Goal: Task Accomplishment & Management: Use online tool/utility

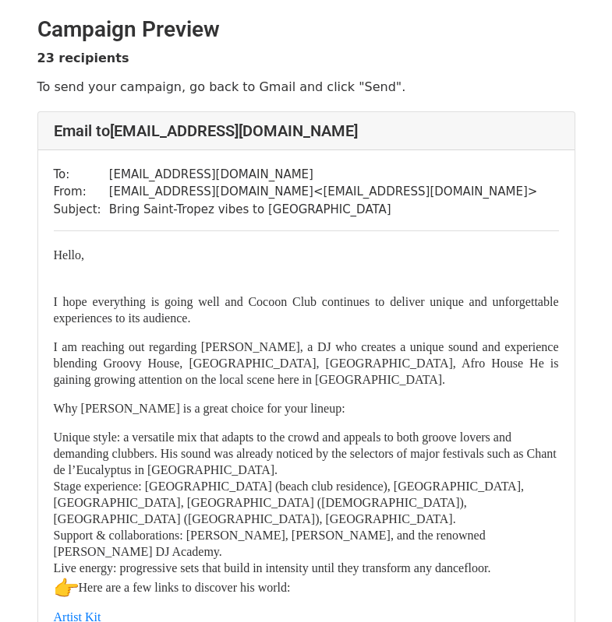
drag, startPoint x: 277, startPoint y: 467, endPoint x: 245, endPoint y: 469, distance: 32.8
click at [245, 469] on p "Unique style: a versatile mix that adapts to the crowd and appeals to both groo…" at bounding box center [306, 453] width 505 height 49
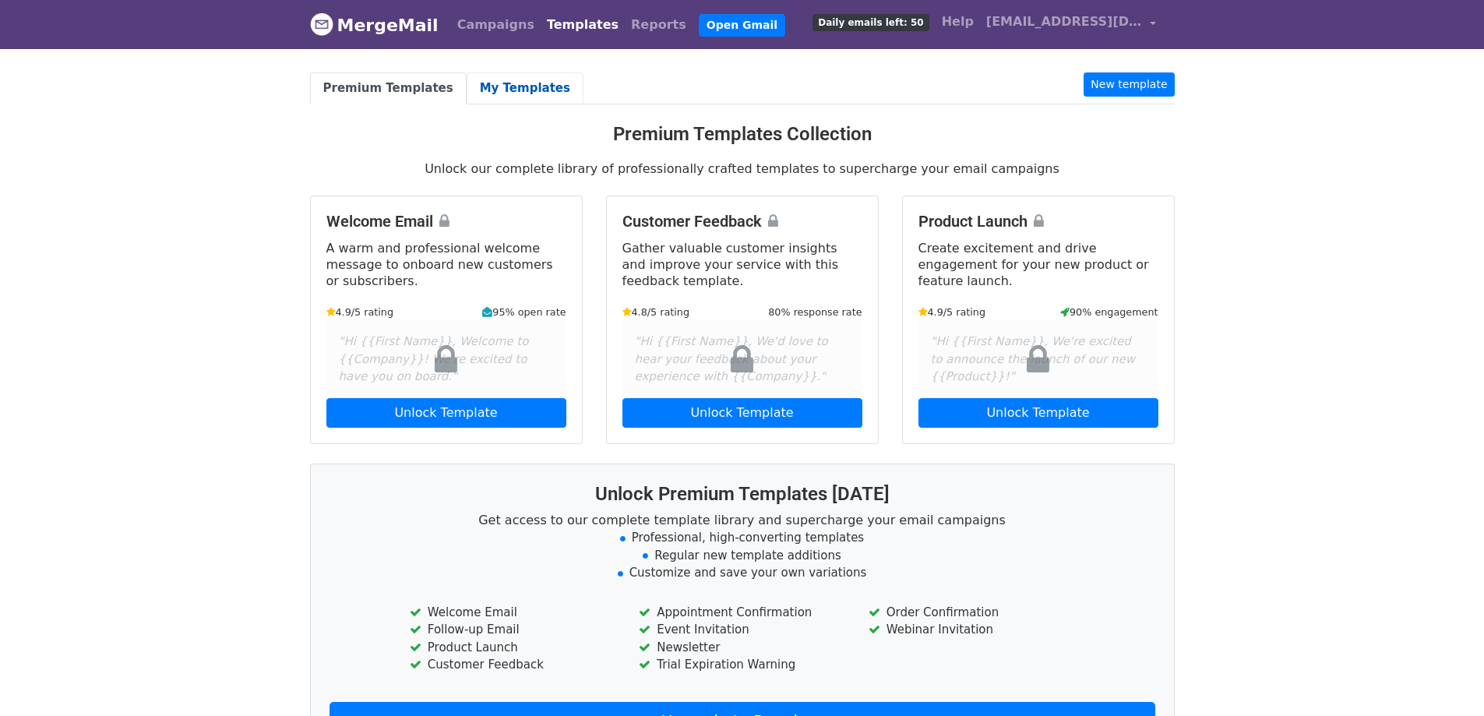
click at [520, 84] on link "My Templates" at bounding box center [525, 88] width 117 height 32
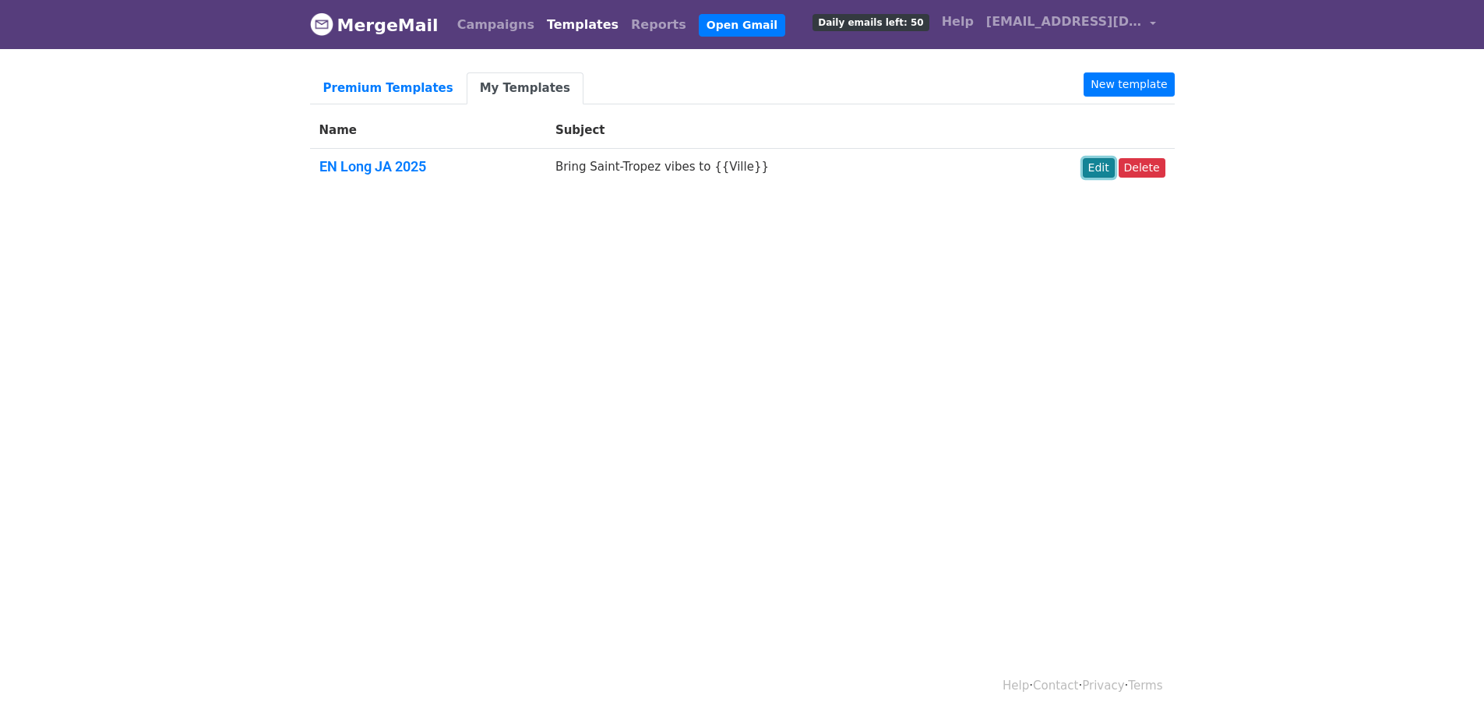
click at [1107, 172] on link "Edit" at bounding box center [1099, 167] width 32 height 19
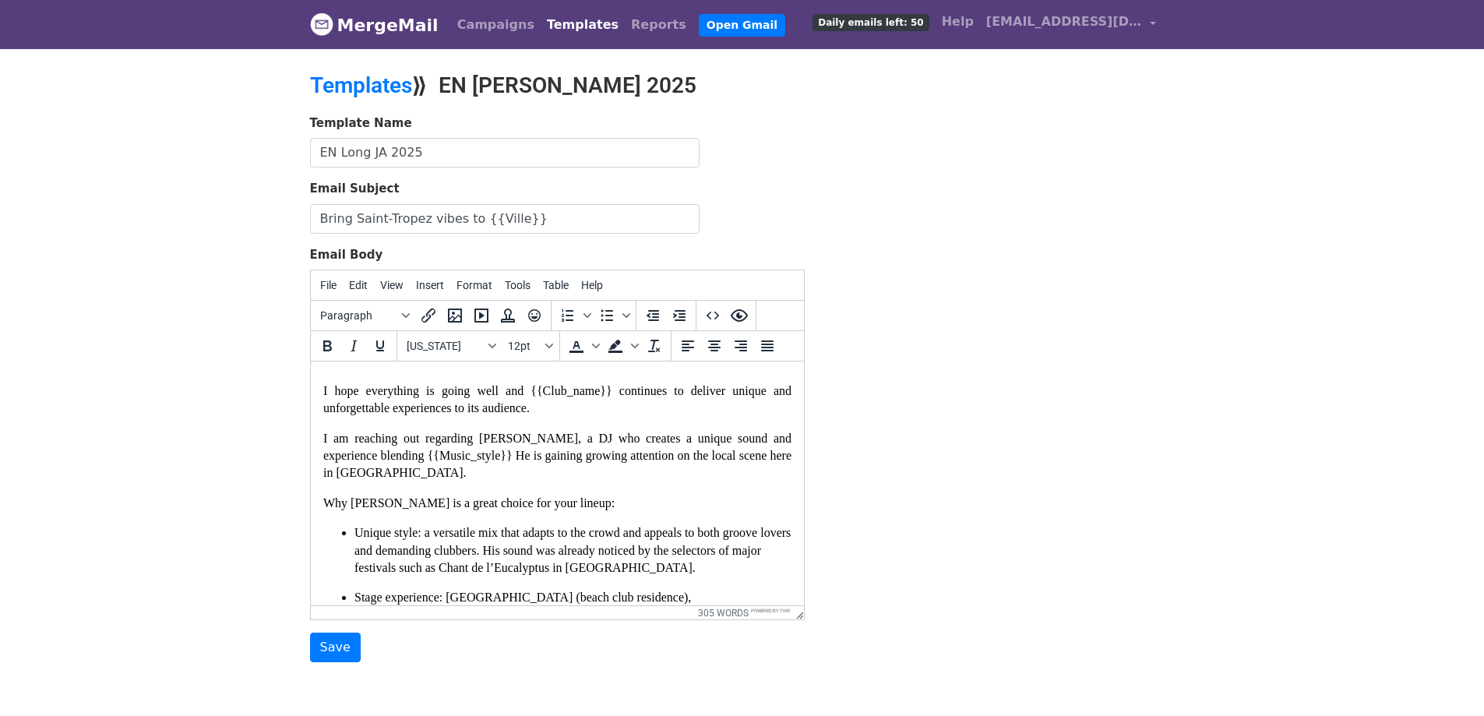
scroll to position [48, 0]
click at [536, 484] on p "I am reaching out regarding Jett Arton, a DJ who creates a unique sound and exp…" at bounding box center [556, 459] width 468 height 52
drag, startPoint x: 536, startPoint y: 484, endPoint x: 508, endPoint y: 485, distance: 28.1
click at [508, 485] on p "I am reaching out regarding Jett Arton, a DJ who creates a unique sound and exp…" at bounding box center [556, 459] width 468 height 52
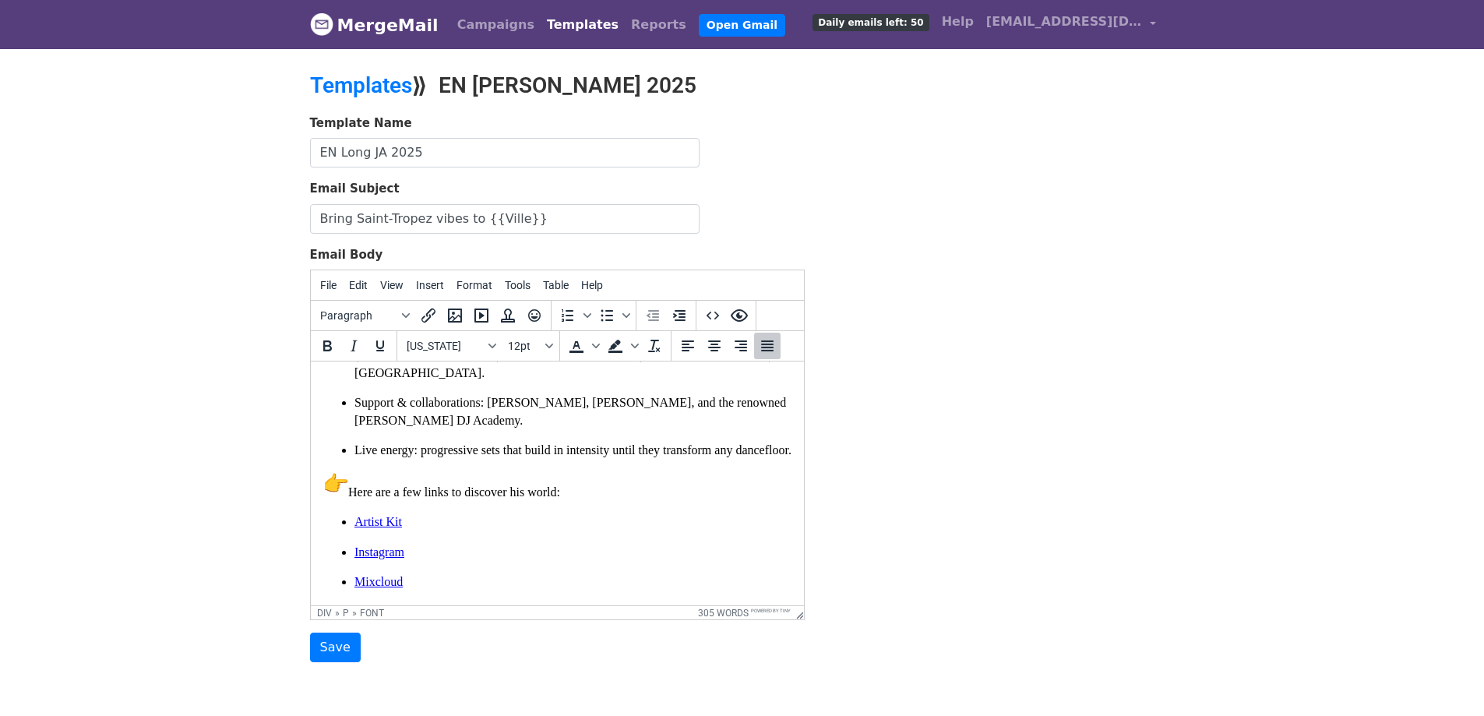
scroll to position [355, 0]
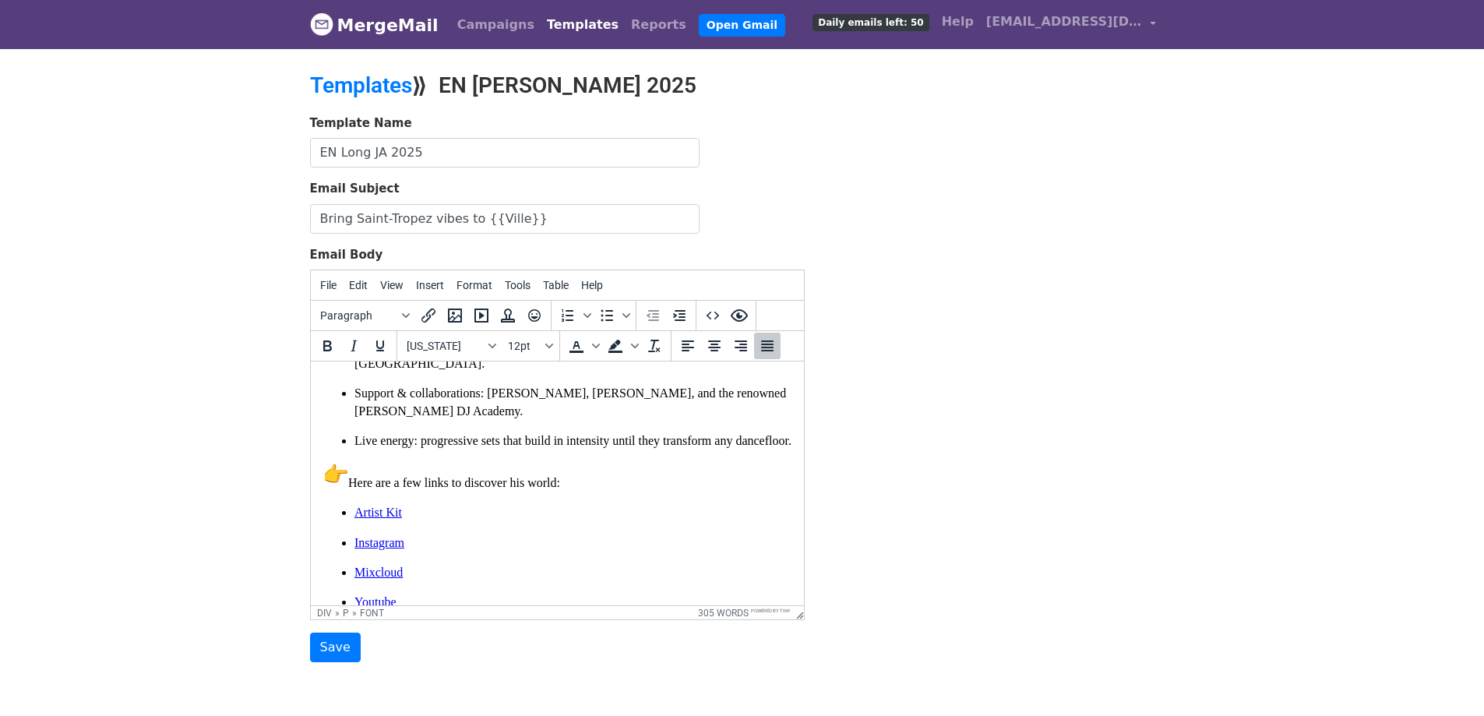
click at [534, 446] on div "Hello, I hope everything is going well and {{Club_name}} continues to deliver u…" at bounding box center [556, 583] width 468 height 1128
click at [539, 435] on p "Live energy: progressive sets that build in intensity until they transform any …" at bounding box center [572, 440] width 437 height 17
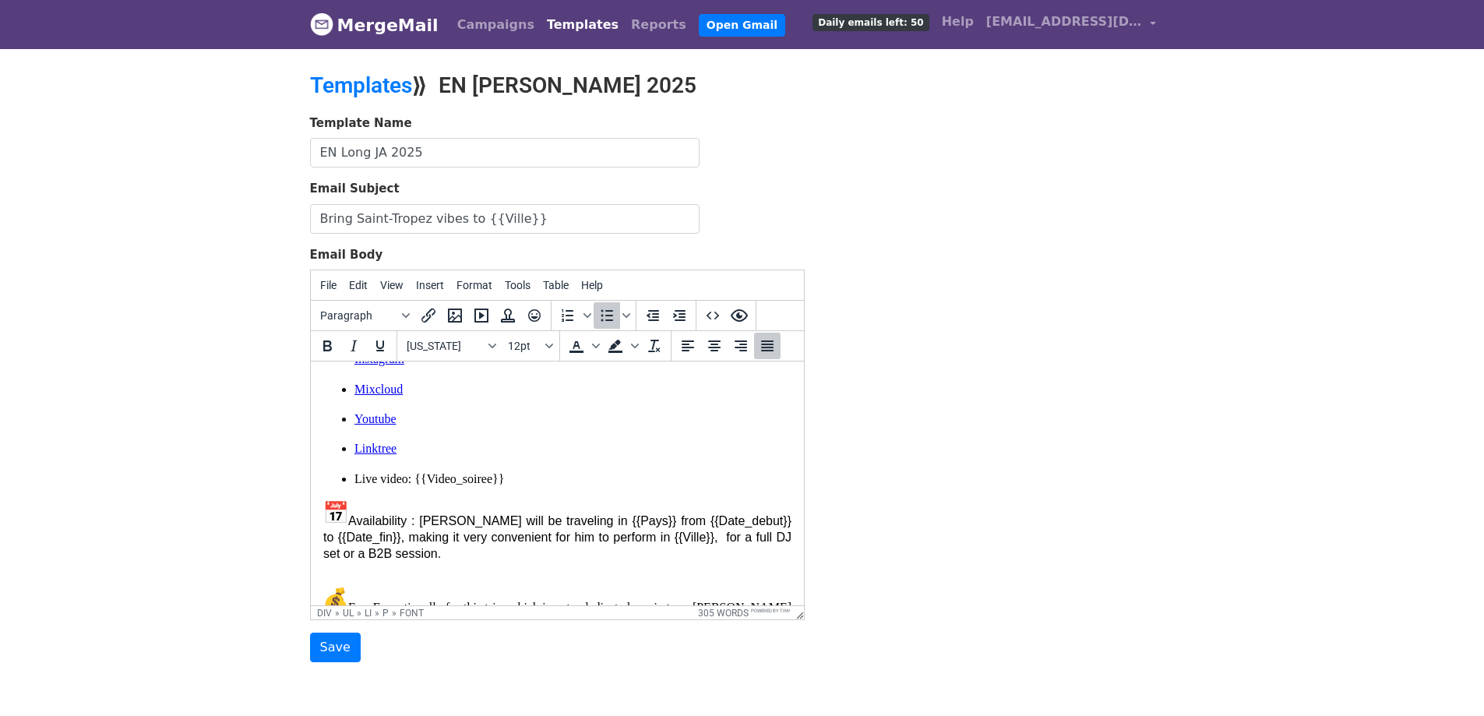
scroll to position [578, 0]
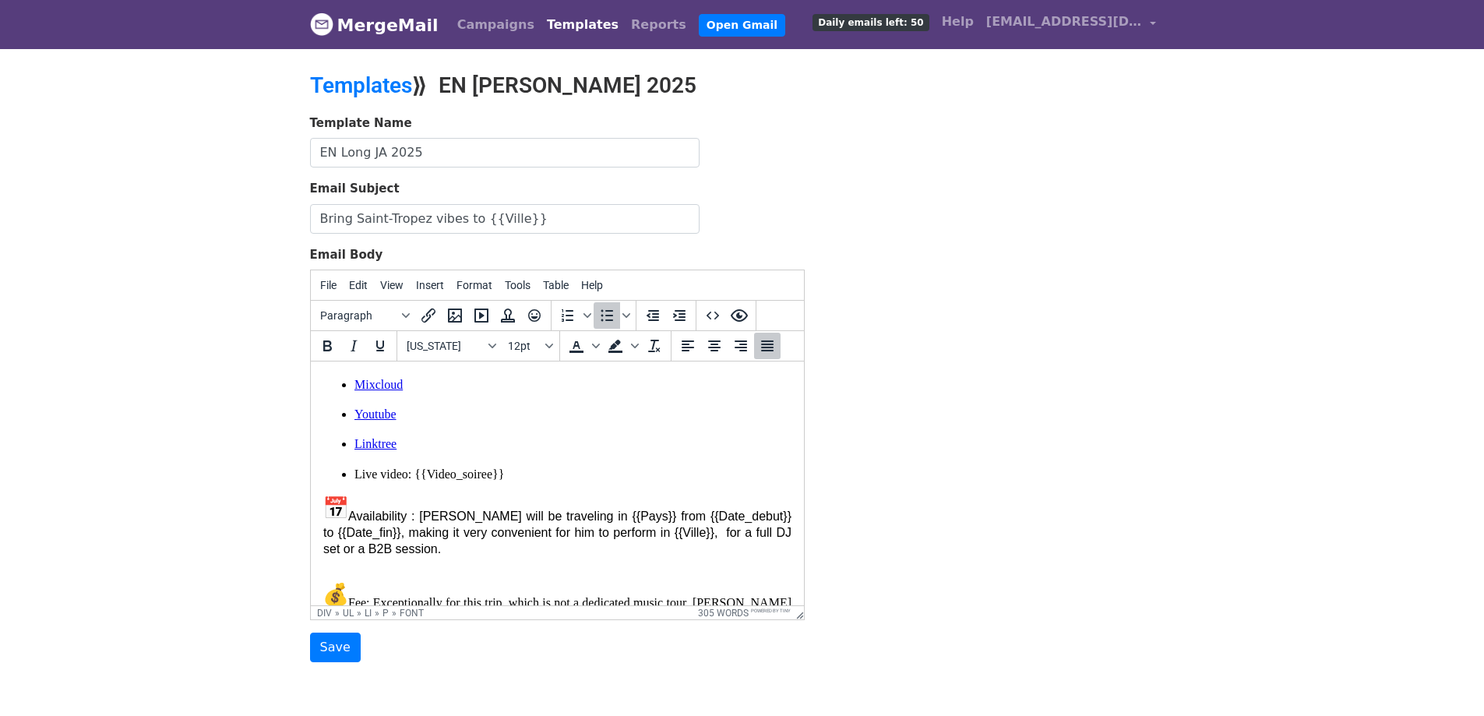
click at [551, 473] on p "Live video: {{Video_soiree}}" at bounding box center [572, 474] width 437 height 17
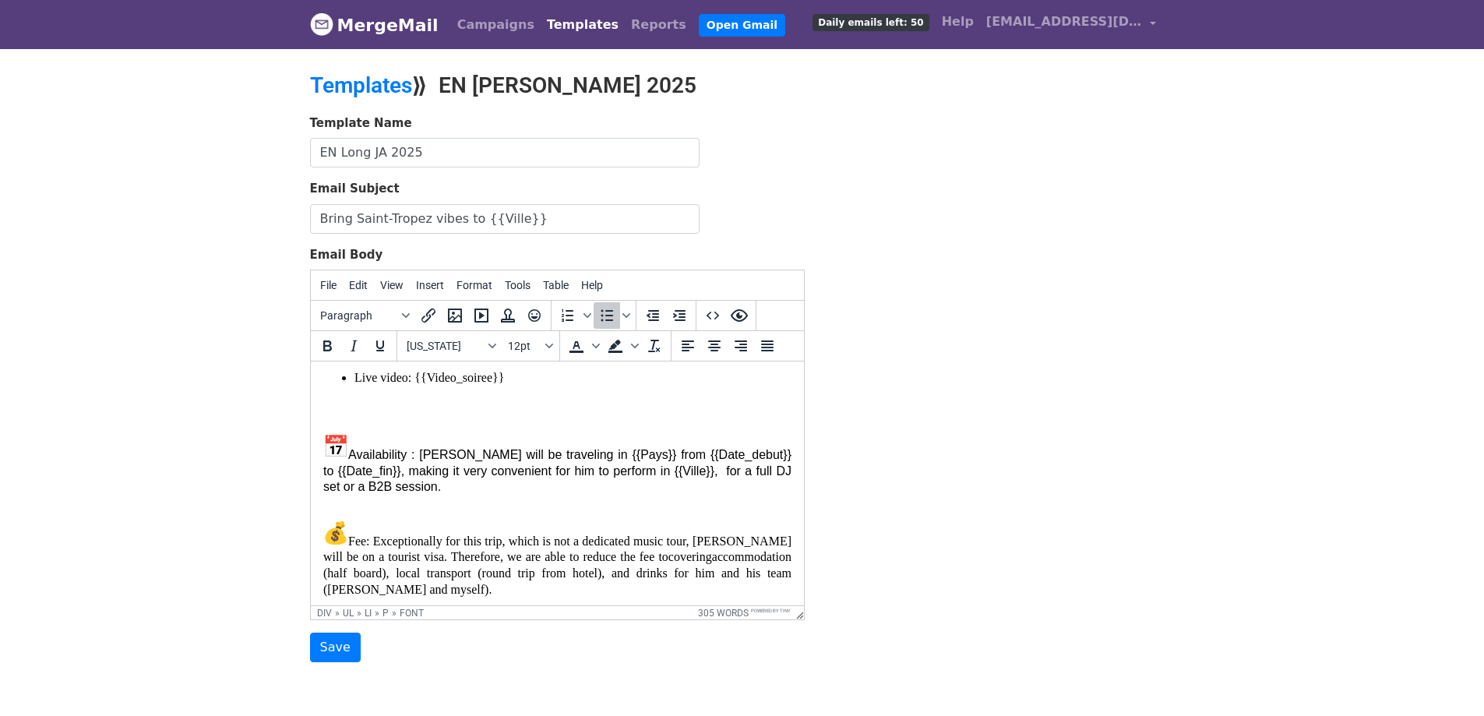
scroll to position [710, 0]
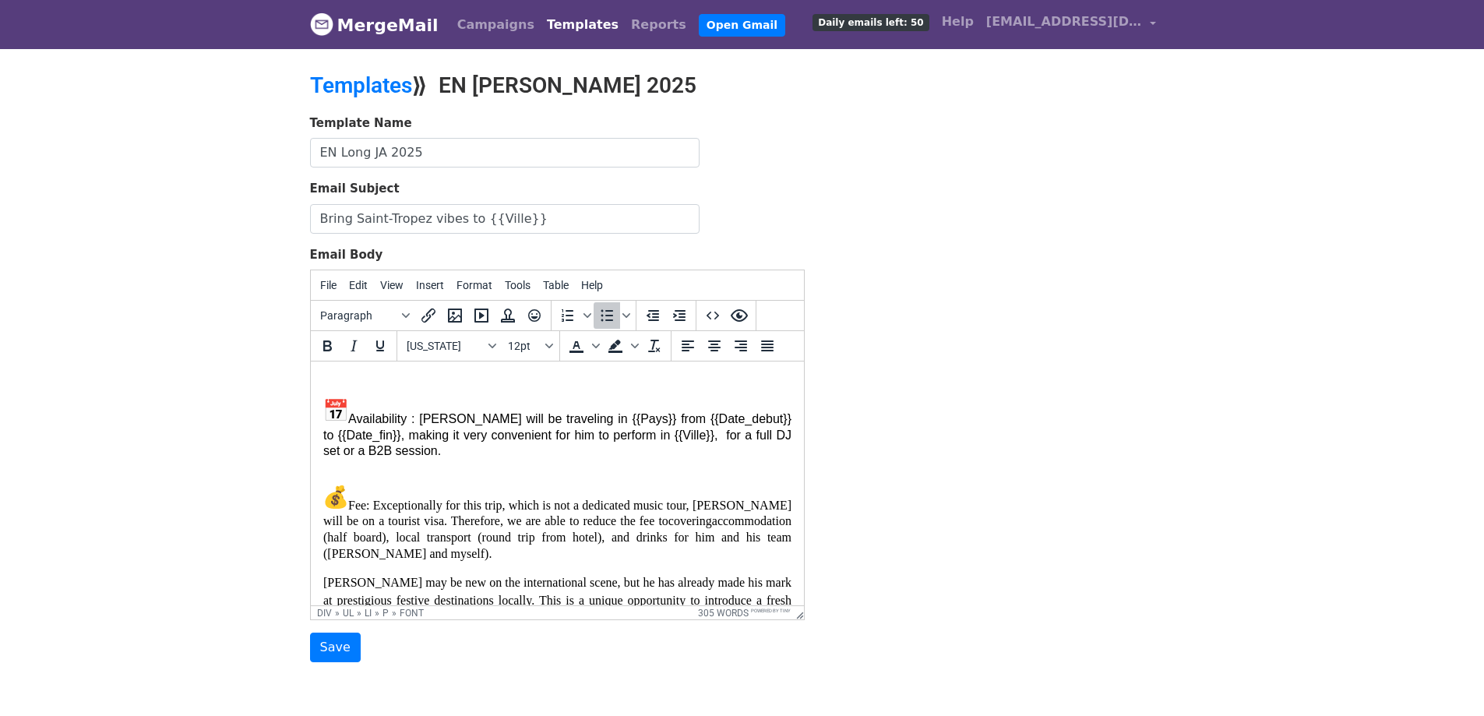
click at [551, 472] on p "Fee: Exceptionally for this trip, which is not a dedicated music tour, Jett wil…" at bounding box center [556, 515] width 468 height 94
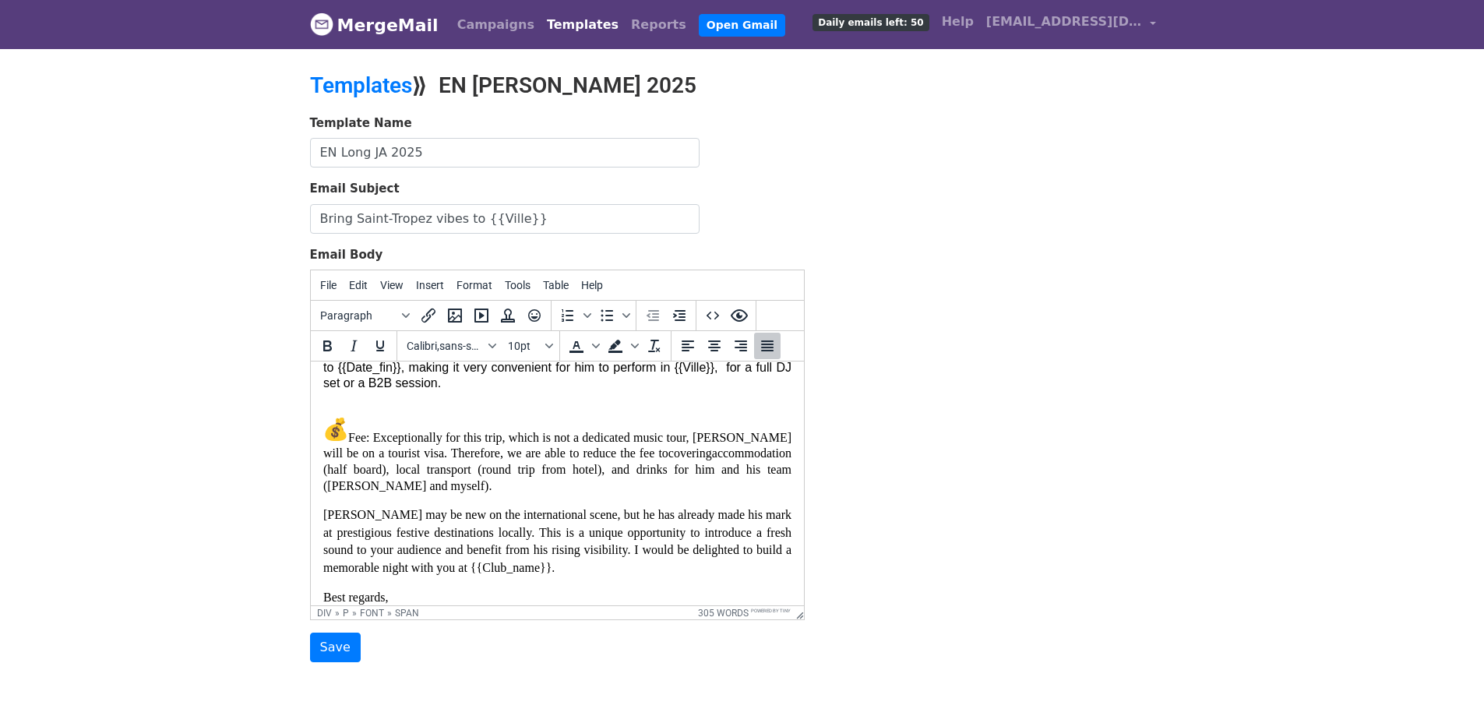
scroll to position [793, 0]
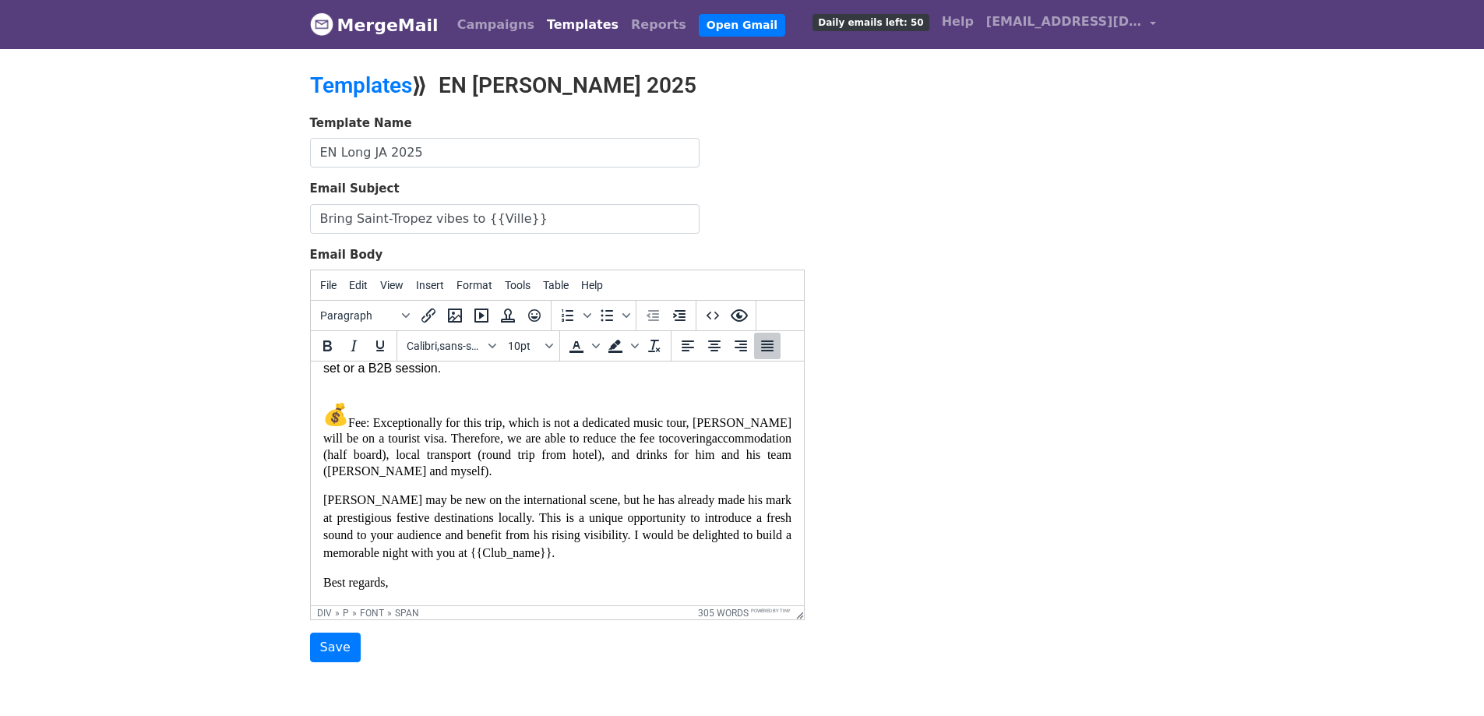
click at [553, 487] on div "Hello, I hope everything is going well and {{Club_name}} continues to deliver u…" at bounding box center [556, 179] width 468 height 1197
click at [556, 480] on p "Fee: Exceptionally for this trip, which is not a dedicated music tour, Jett wil…" at bounding box center [556, 433] width 468 height 94
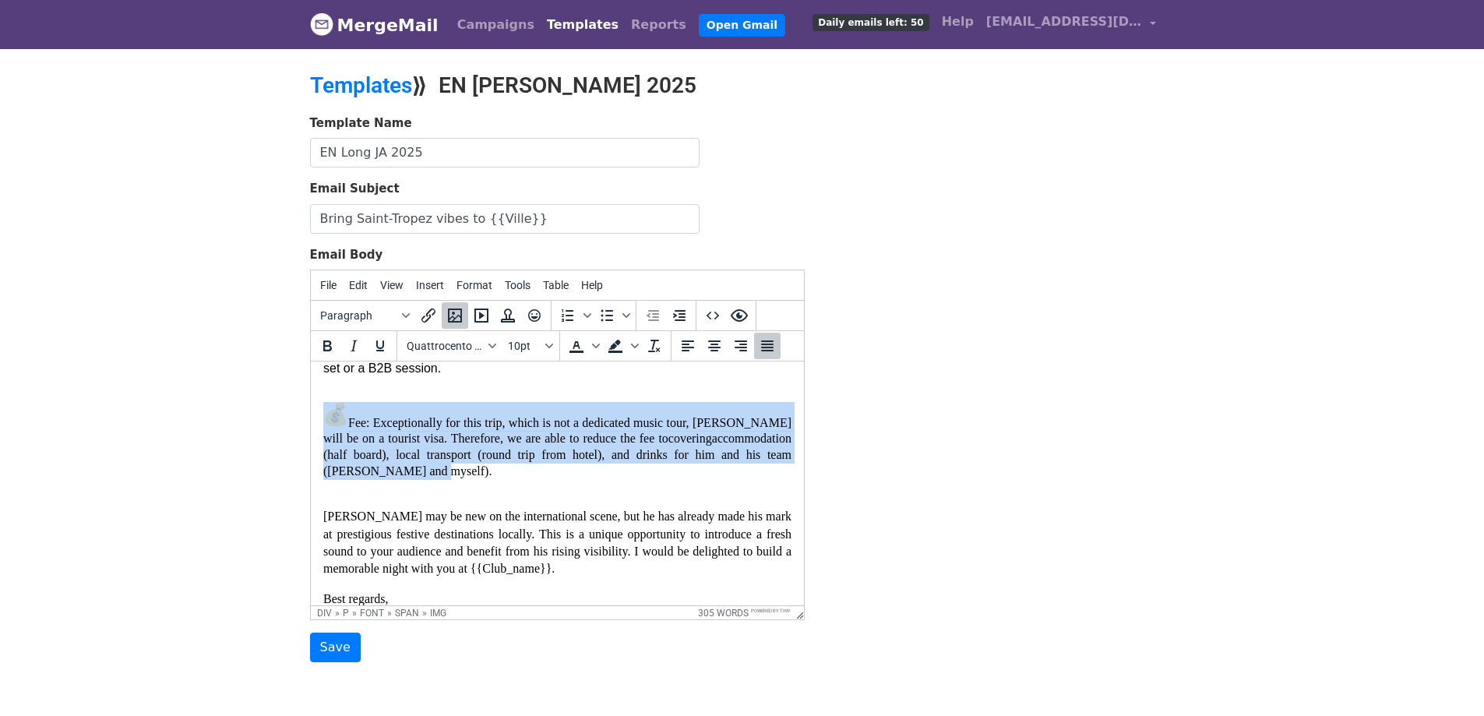
drag, startPoint x: 552, startPoint y: 477, endPoint x: 331, endPoint y: 407, distance: 232.1
click at [331, 407] on p "Fee: Exceptionally for this trip, which is not a dedicated music tour, Jett wil…" at bounding box center [556, 441] width 468 height 110
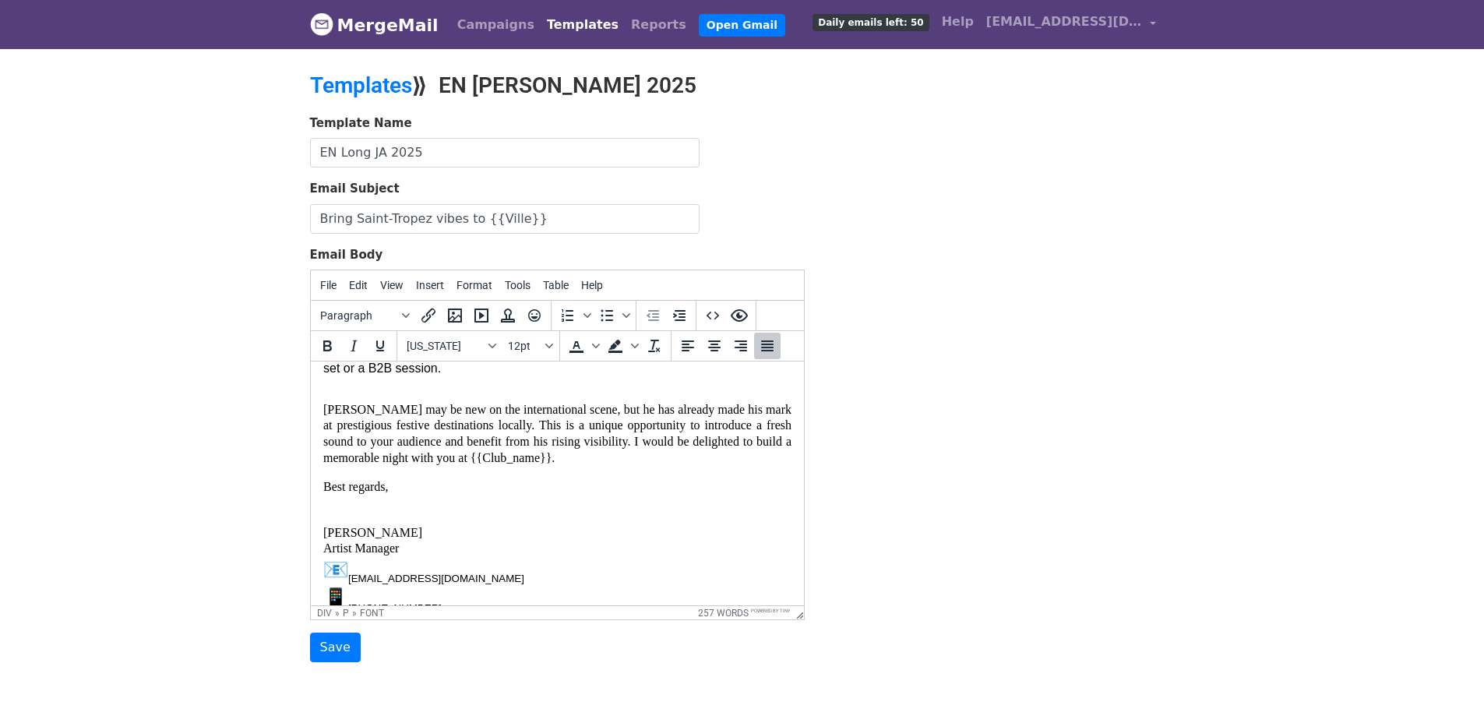
click at [489, 491] on p "Best regards," at bounding box center [556, 486] width 468 height 17
click at [500, 516] on p "Cindy Cihuelo Artist Manager booking@jettarton.com +33 6 21 17 59 56" at bounding box center [556, 562] width 468 height 107
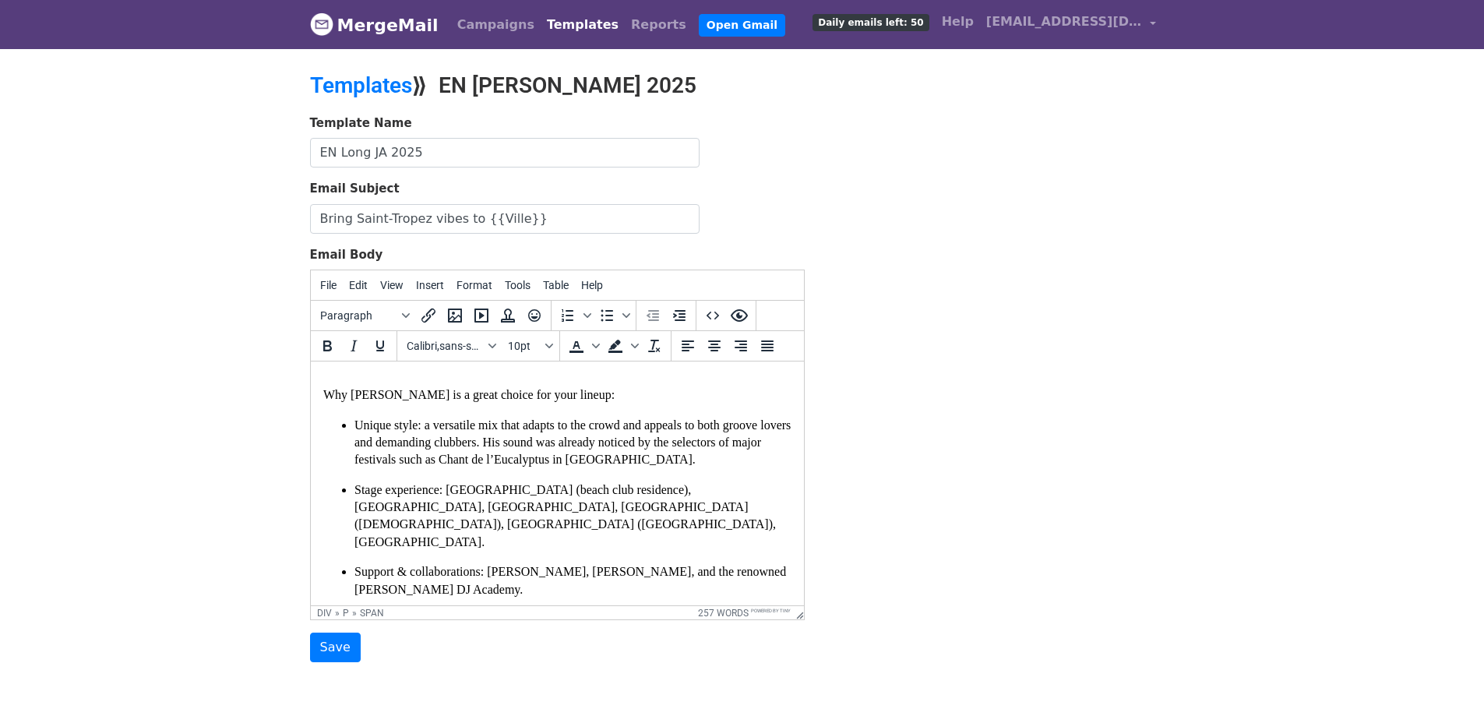
scroll to position [0, 0]
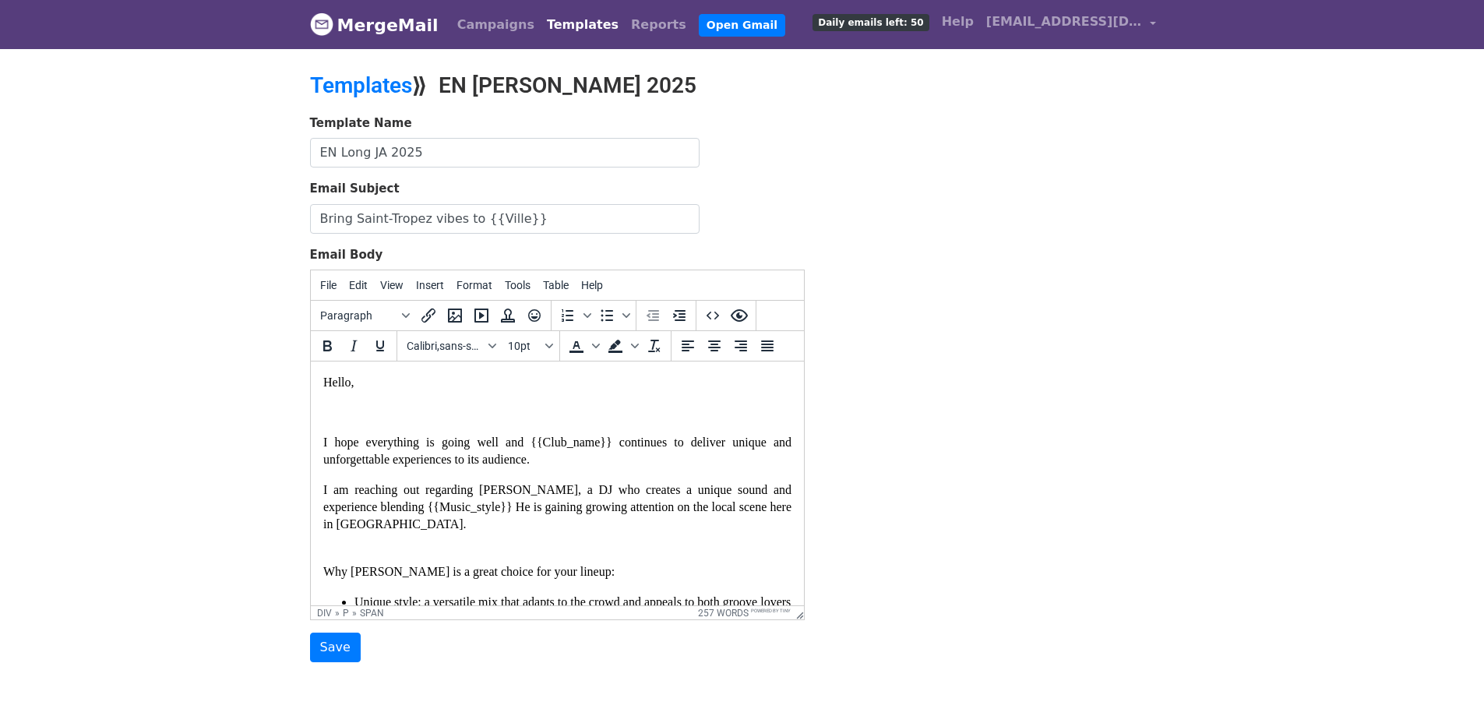
click at [493, 457] on font "I hope everything is going well and {{Club_name}} continues to deliver unique a…" at bounding box center [556, 450] width 468 height 30
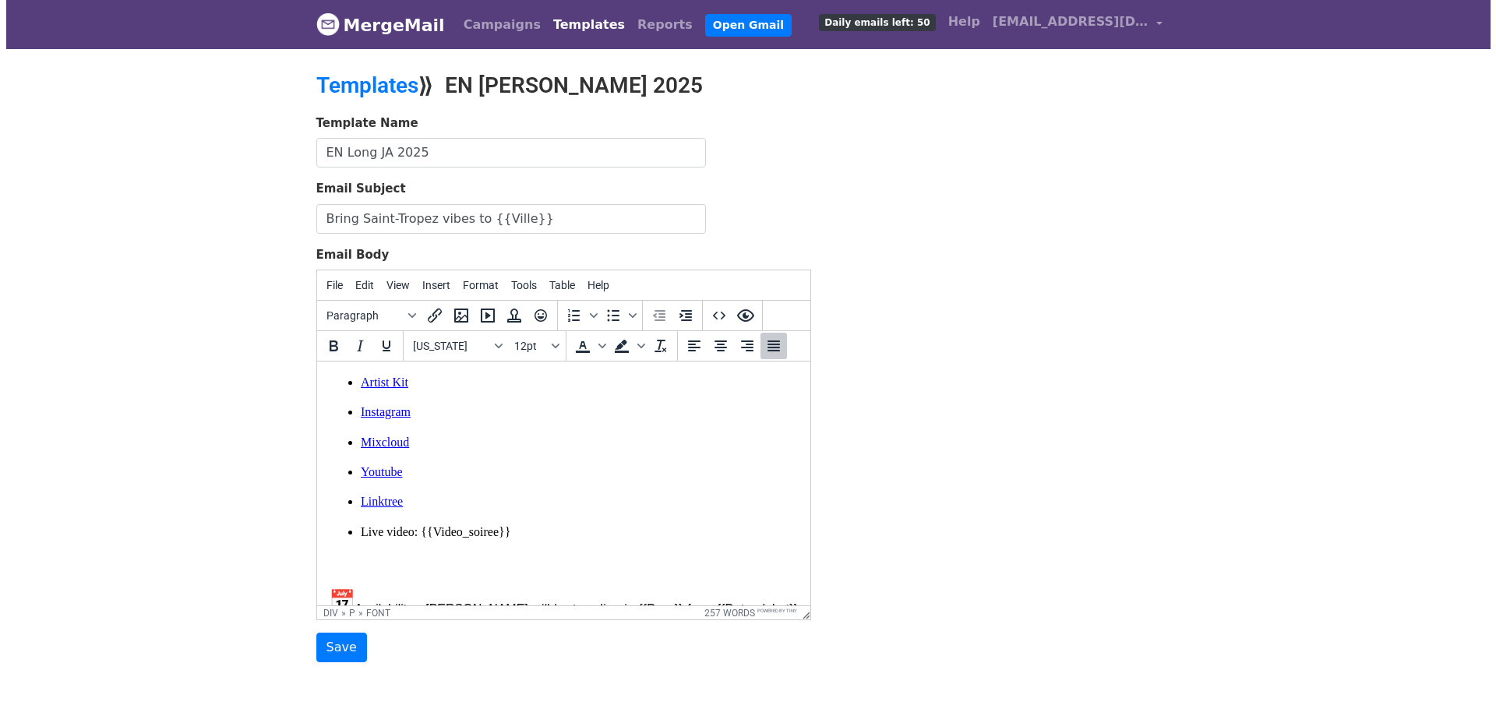
scroll to position [524, 0]
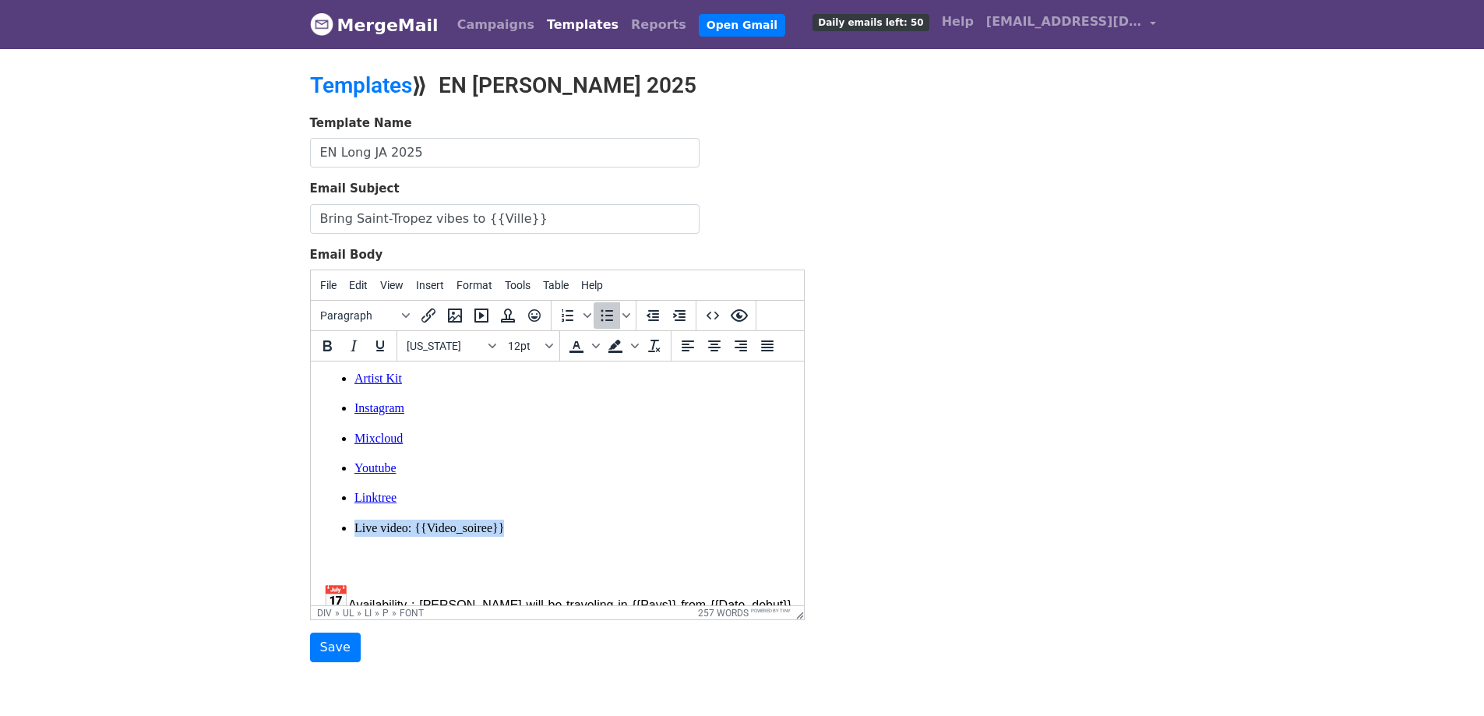
drag, startPoint x: 513, startPoint y: 530, endPoint x: 354, endPoint y: 529, distance: 159.7
click at [354, 529] on p "Live video: {{Video_soiree}}" at bounding box center [572, 546] width 437 height 52
click at [427, 310] on icon "Insert/edit link" at bounding box center [428, 315] width 19 height 19
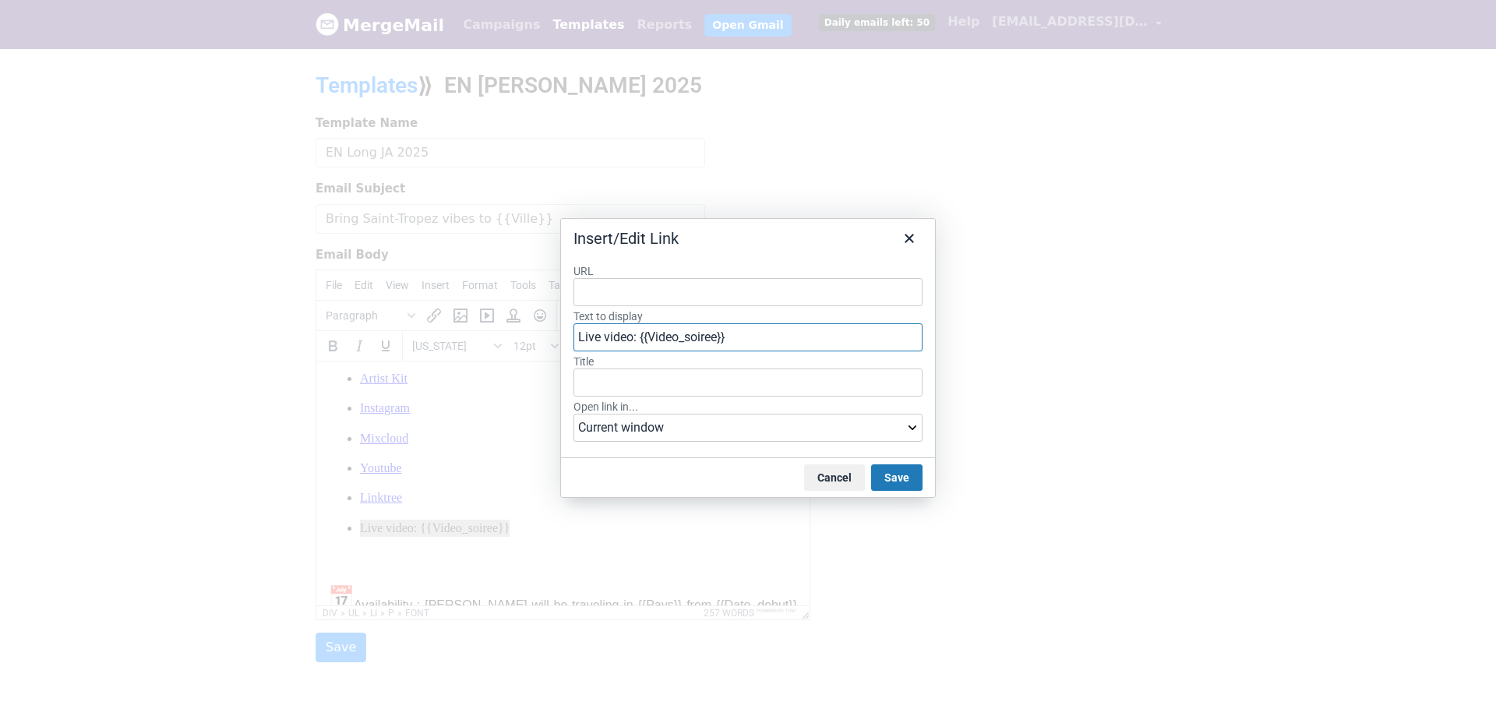
drag, startPoint x: 731, startPoint y: 340, endPoint x: 636, endPoint y: 338, distance: 95.8
click at [636, 338] on input "Live video: {{Video_soiree}}" at bounding box center [747, 337] width 349 height 28
type input "Live video"
click at [648, 294] on input "URL" at bounding box center [747, 292] width 349 height 28
paste input "https://www.instagram.com/reel/DODt0H5CL5-/?utm_source=ig_web_copy_link&igsh=MT…"
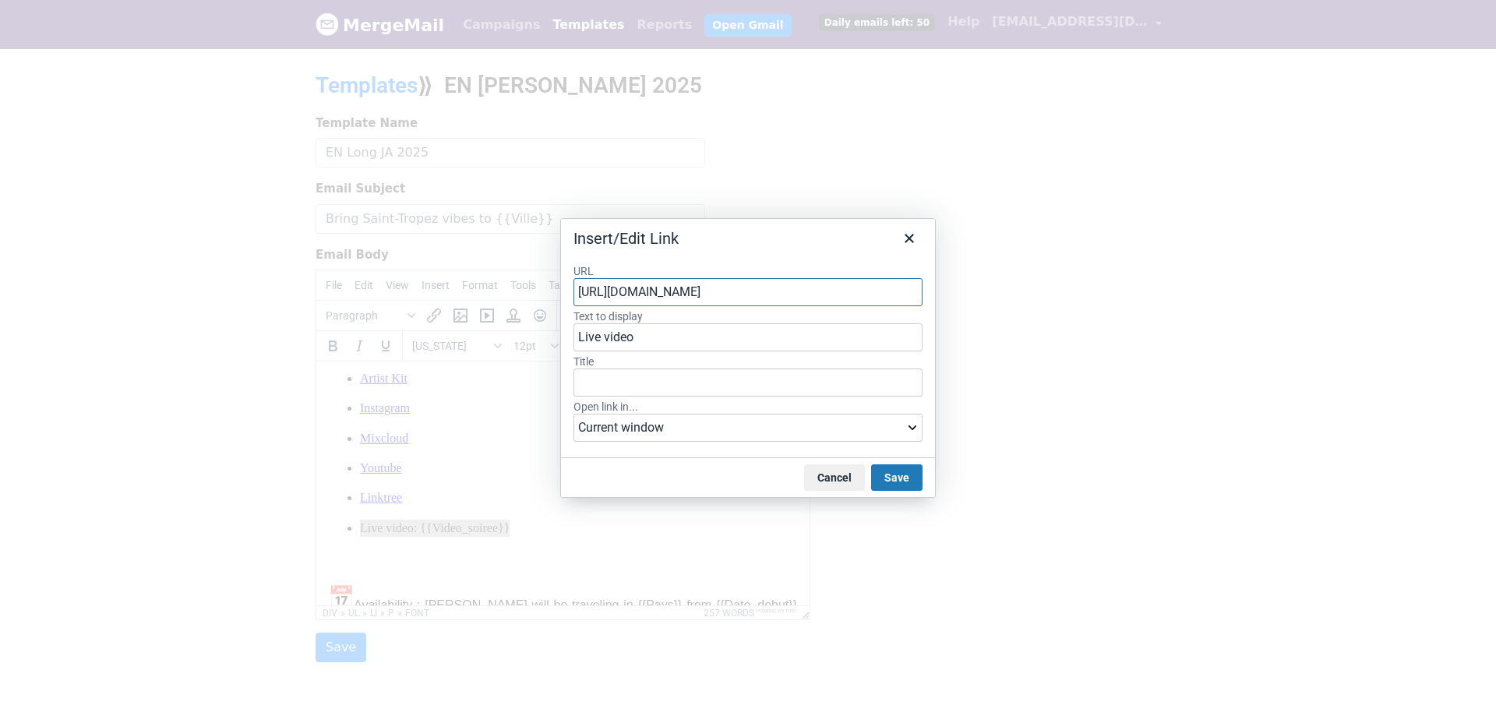
scroll to position [0, 277]
type input "https://www.instagram.com/reel/DODt0H5CL5-/?utm_source=ig_web_copy_link&igsh=MT…"
click at [642, 378] on input "Title" at bounding box center [747, 382] width 349 height 28
click at [893, 479] on button "Save" at bounding box center [896, 477] width 51 height 26
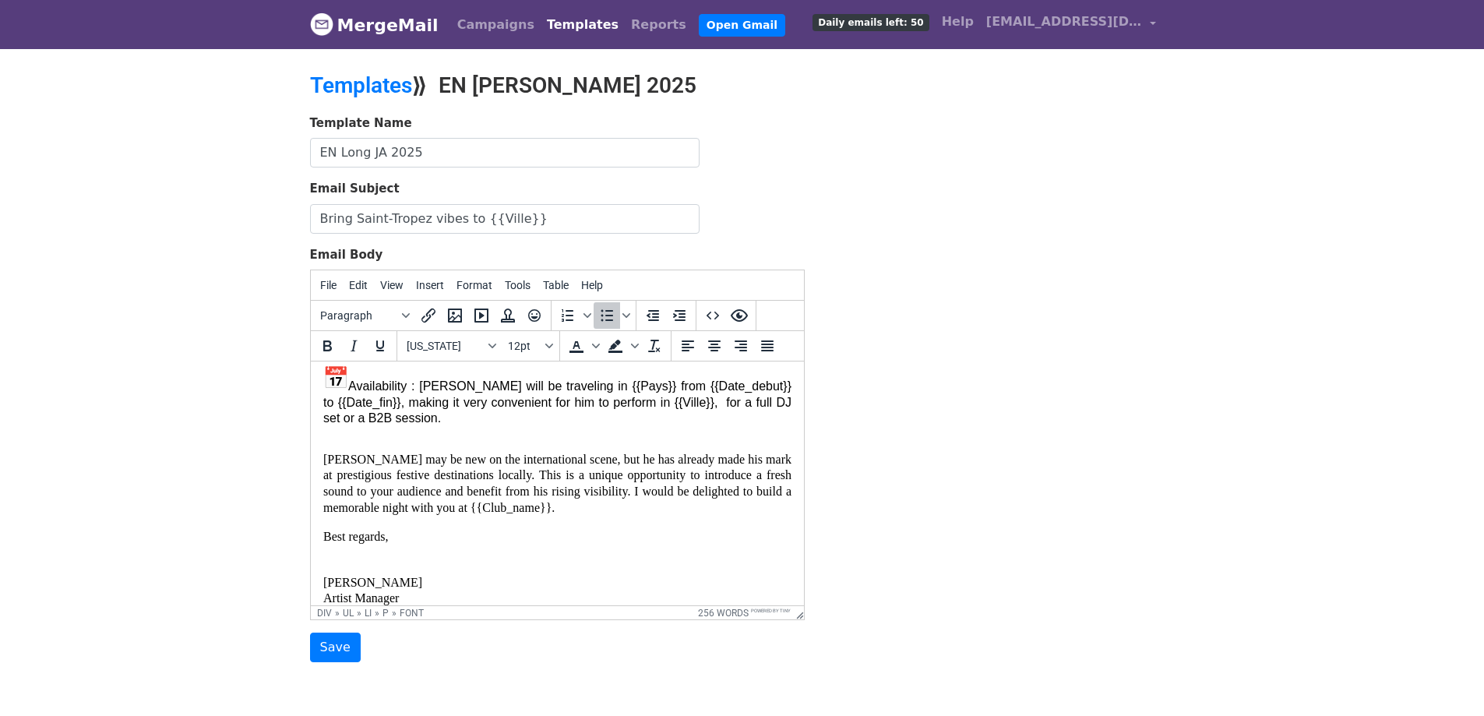
scroll to position [714, 0]
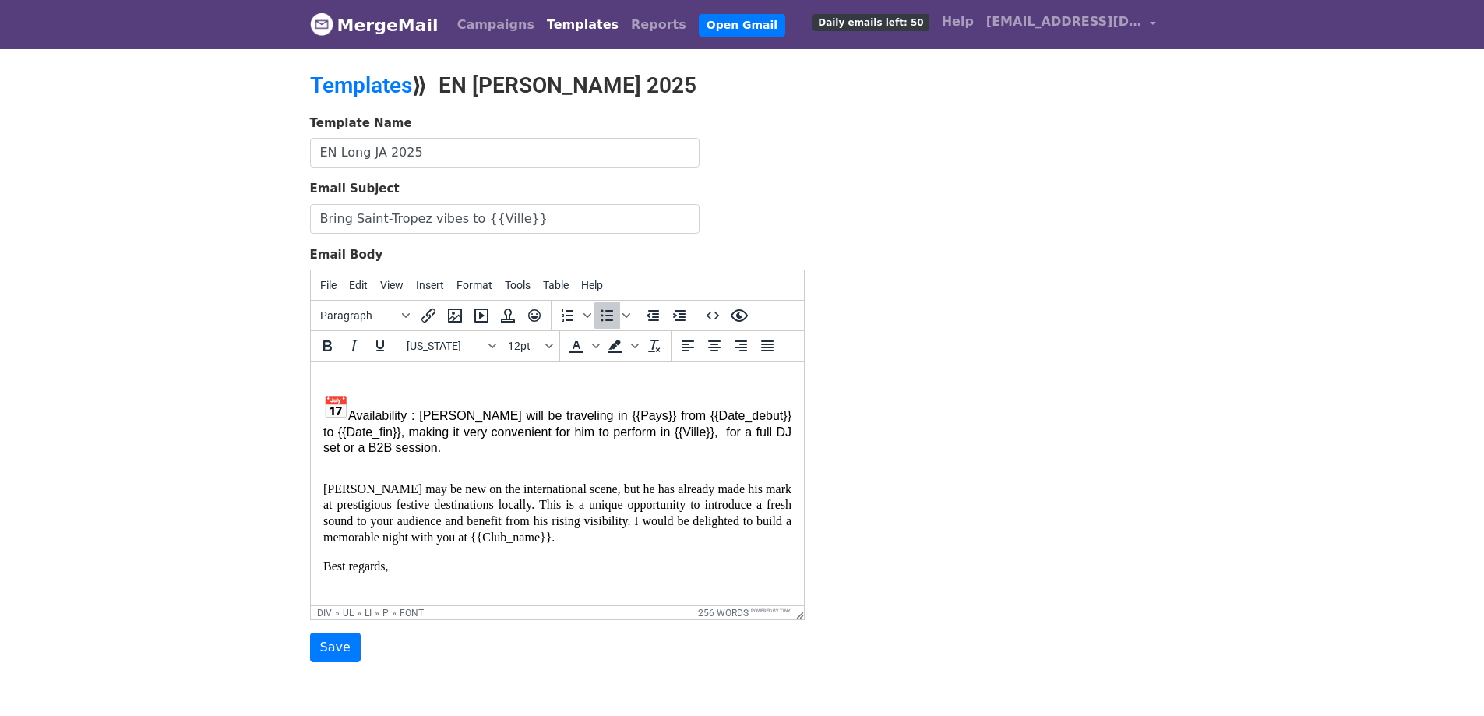
click at [513, 541] on font "Jett may be new on the international scene, but he has already made his mark at…" at bounding box center [556, 513] width 468 height 62
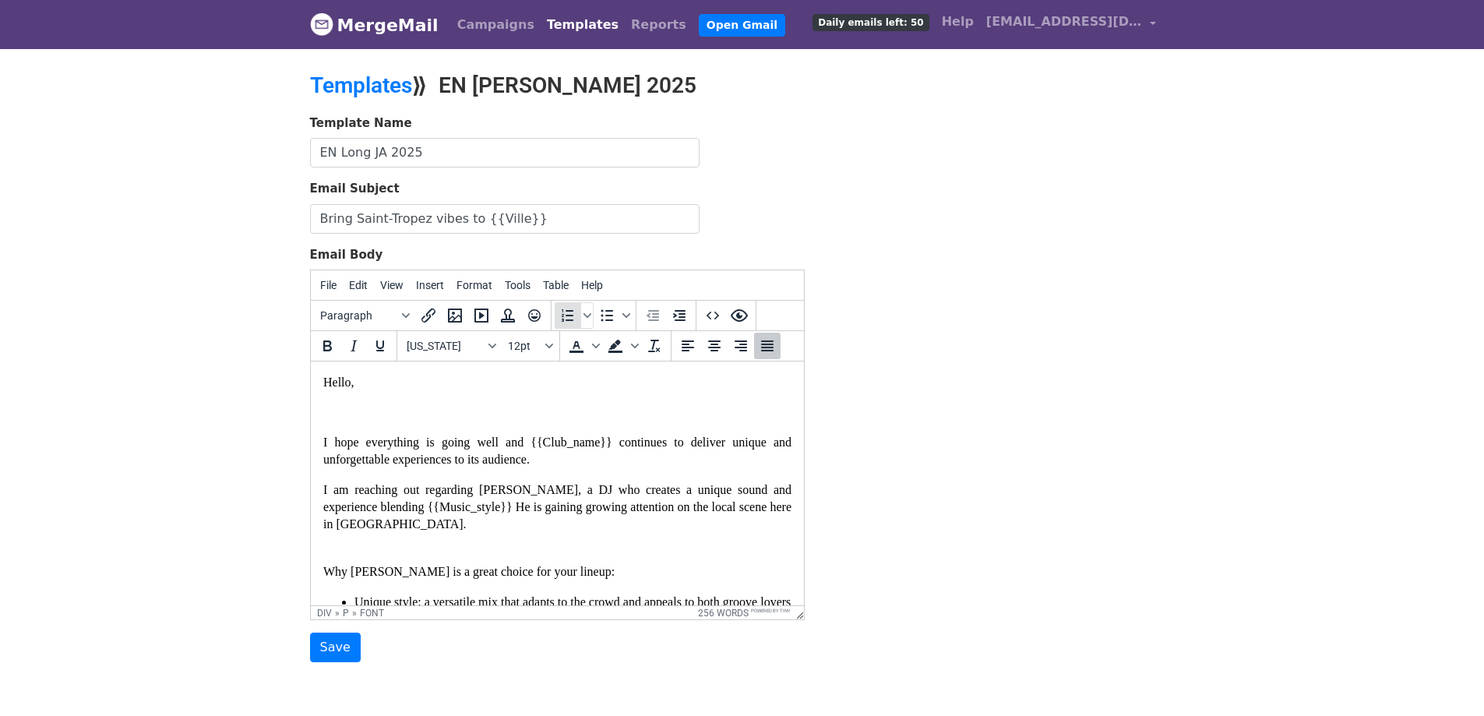
scroll to position [33, 0]
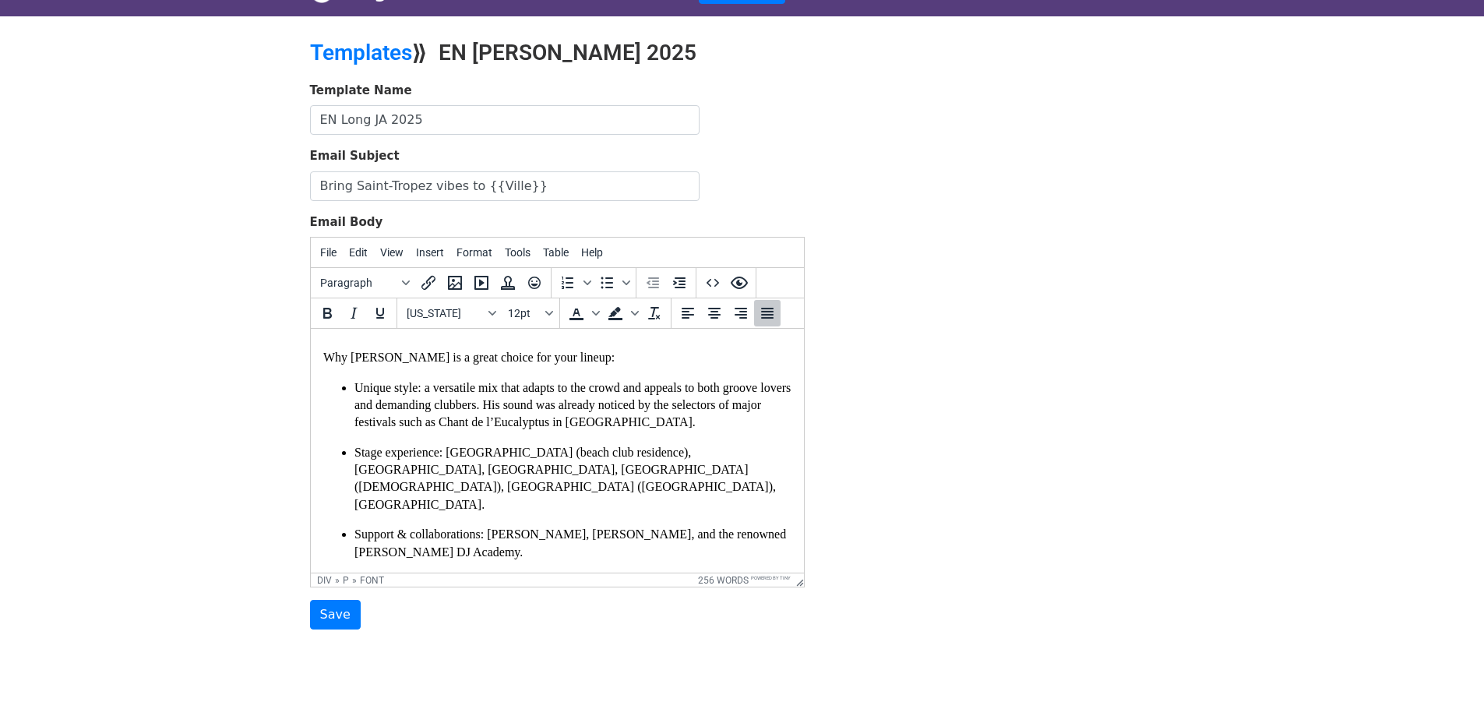
scroll to position [190, 0]
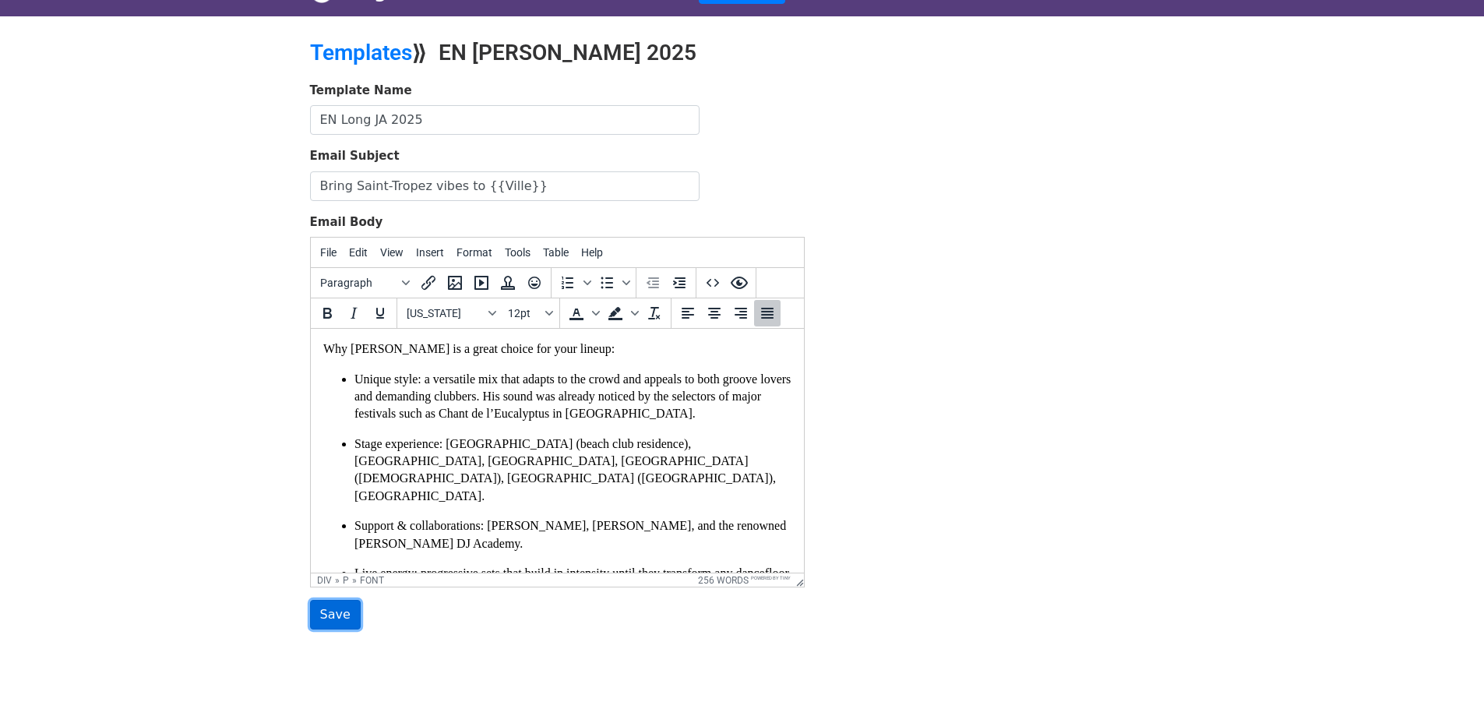
click at [337, 619] on input "Save" at bounding box center [335, 615] width 51 height 30
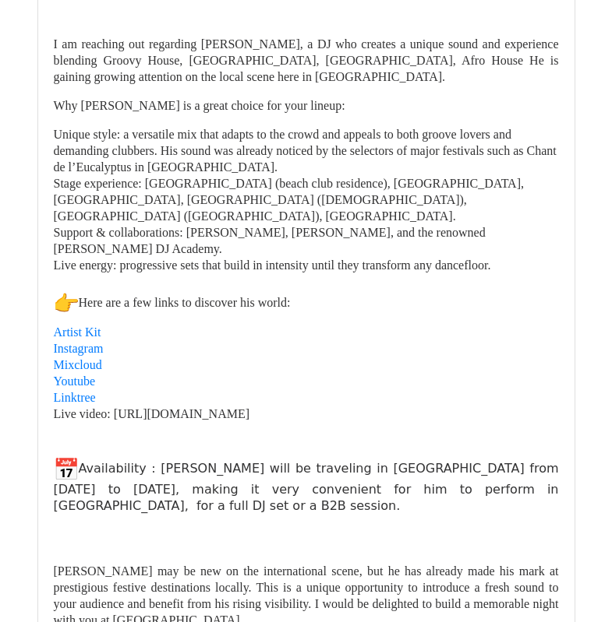
scroll to position [196, 0]
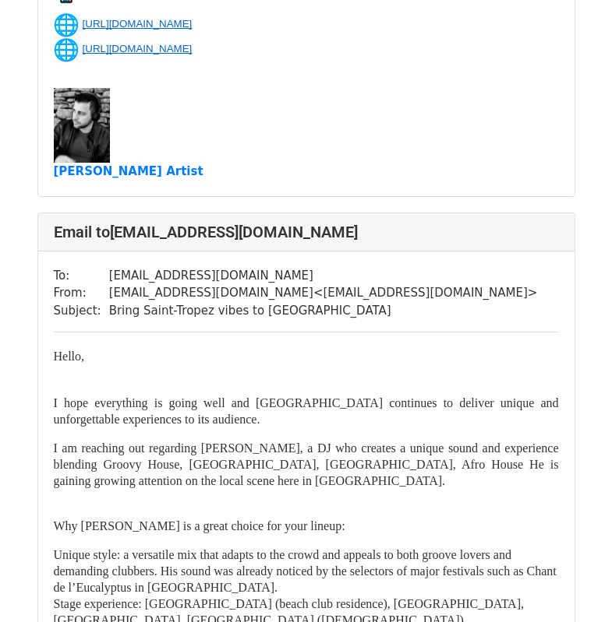
scroll to position [2236, 0]
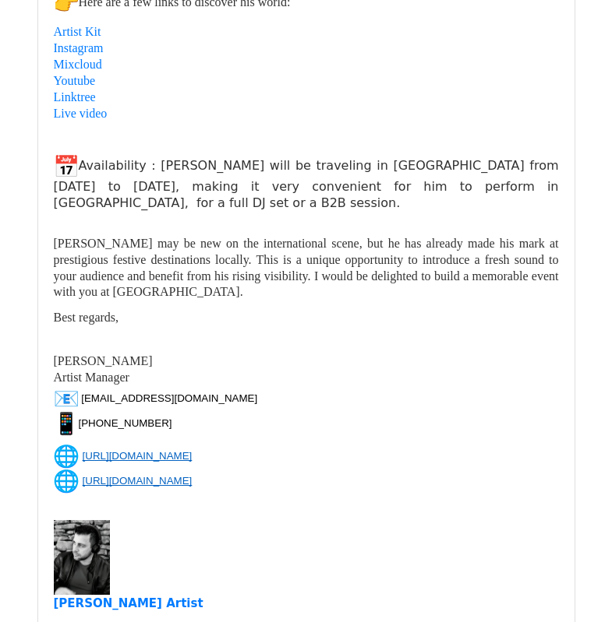
click at [344, 457] on p "https://linktr.ee/jettarton https://jettarton.com" at bounding box center [306, 469] width 505 height 50
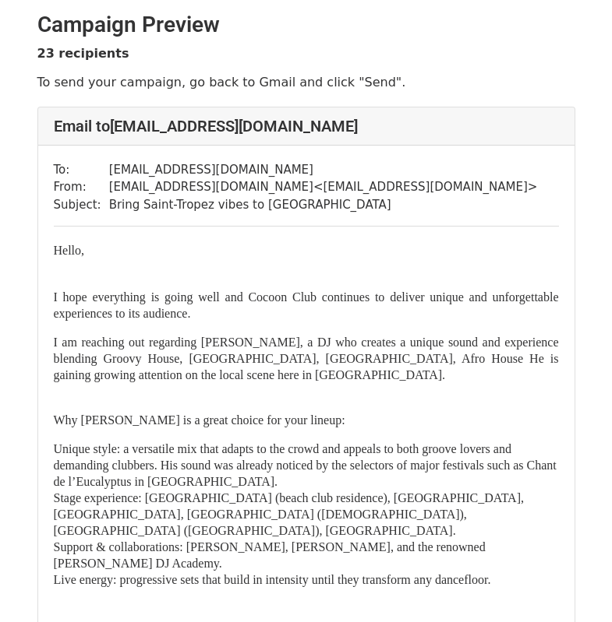
scroll to position [0, 0]
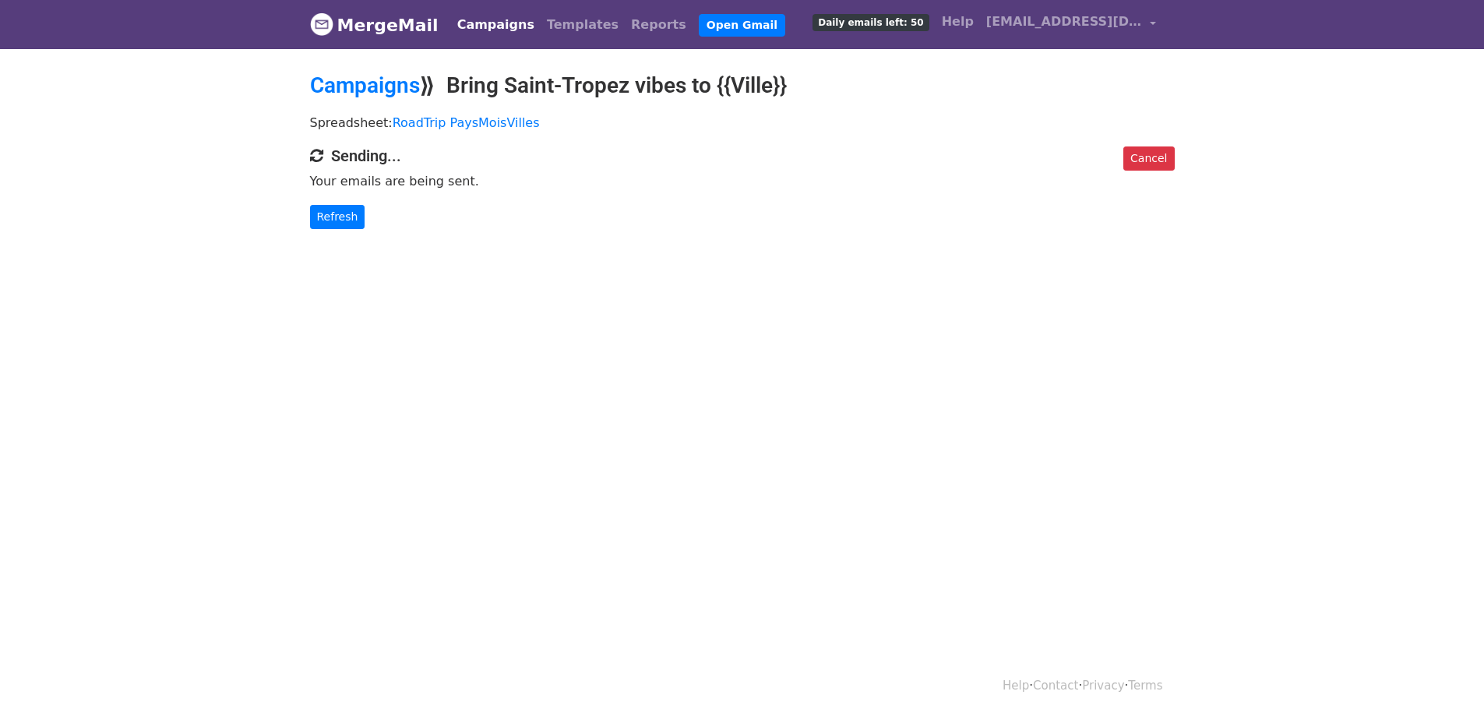
click at [255, 226] on body "MergeMail Campaigns Templates Reports Open Gmail Daily emails left: 50 Help jet…" at bounding box center [742, 145] width 1484 height 291
click at [342, 220] on link "Refresh" at bounding box center [337, 217] width 55 height 24
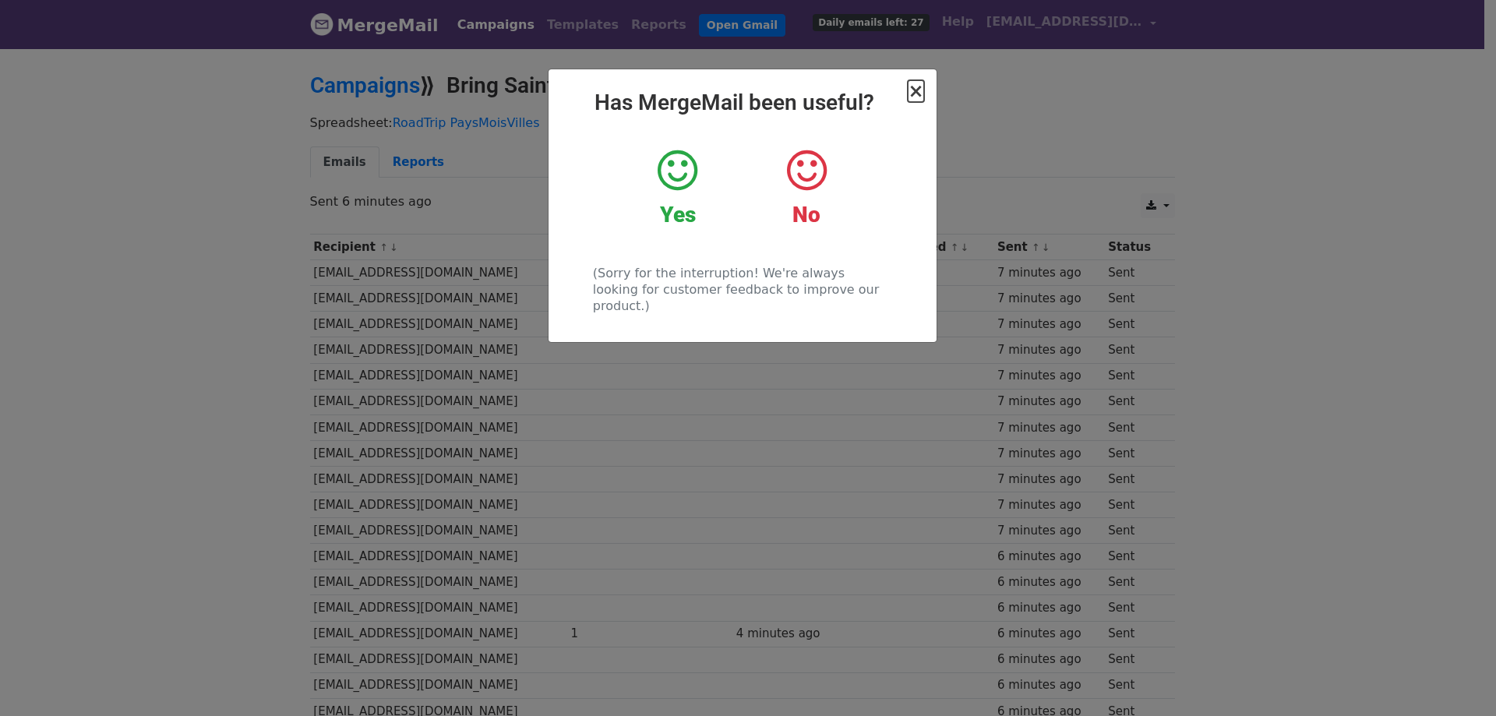
click at [916, 94] on span "×" at bounding box center [916, 91] width 16 height 22
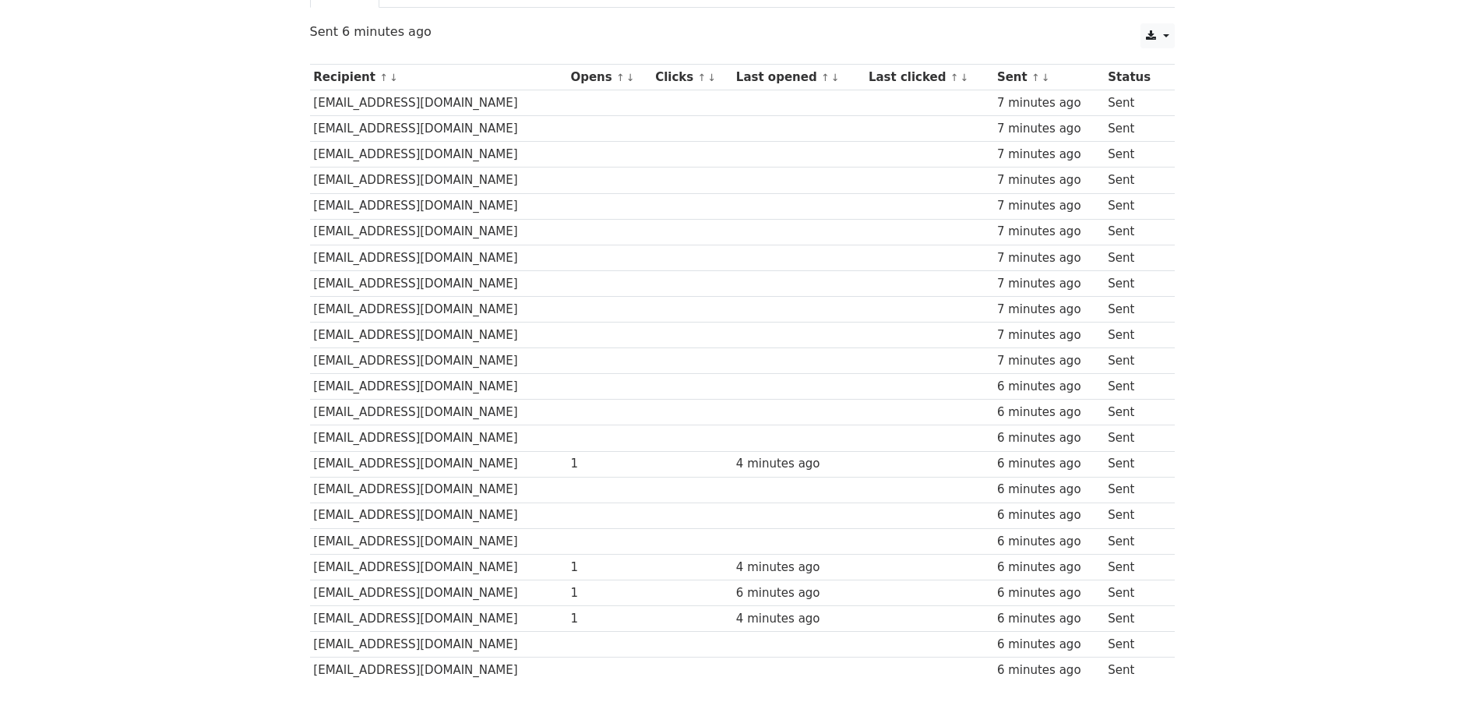
scroll to position [172, 0]
click at [405, 587] on td "[EMAIL_ADDRESS][DOMAIN_NAME]" at bounding box center [438, 590] width 257 height 26
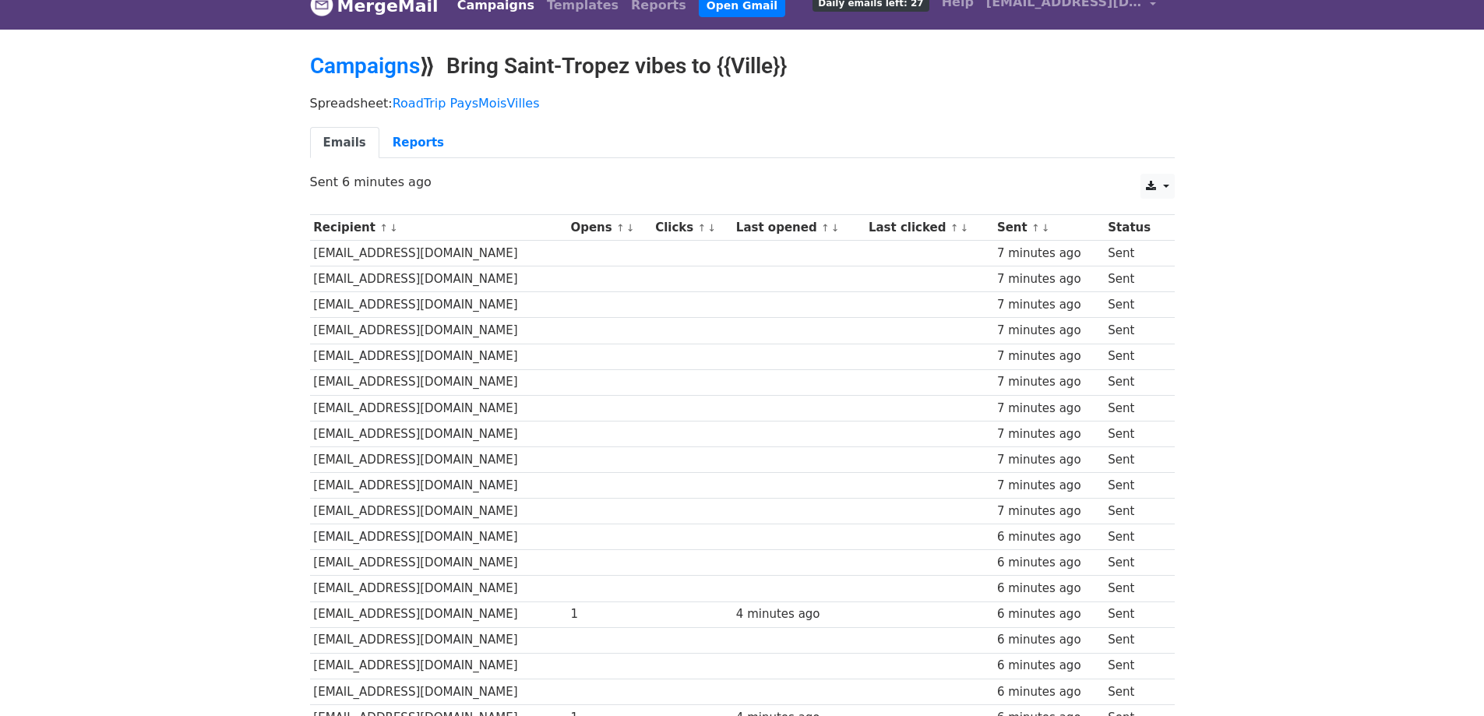
scroll to position [0, 0]
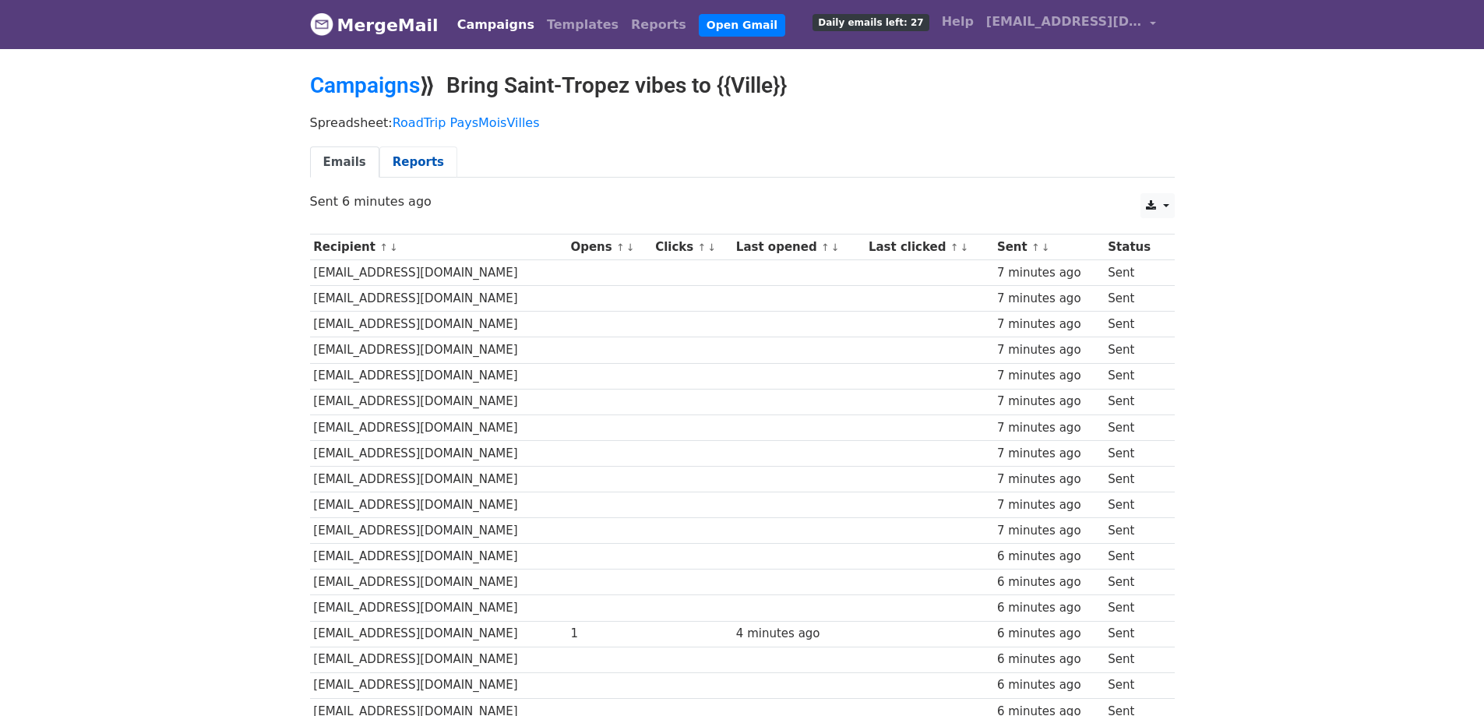
click at [414, 157] on link "Reports" at bounding box center [418, 162] width 78 height 32
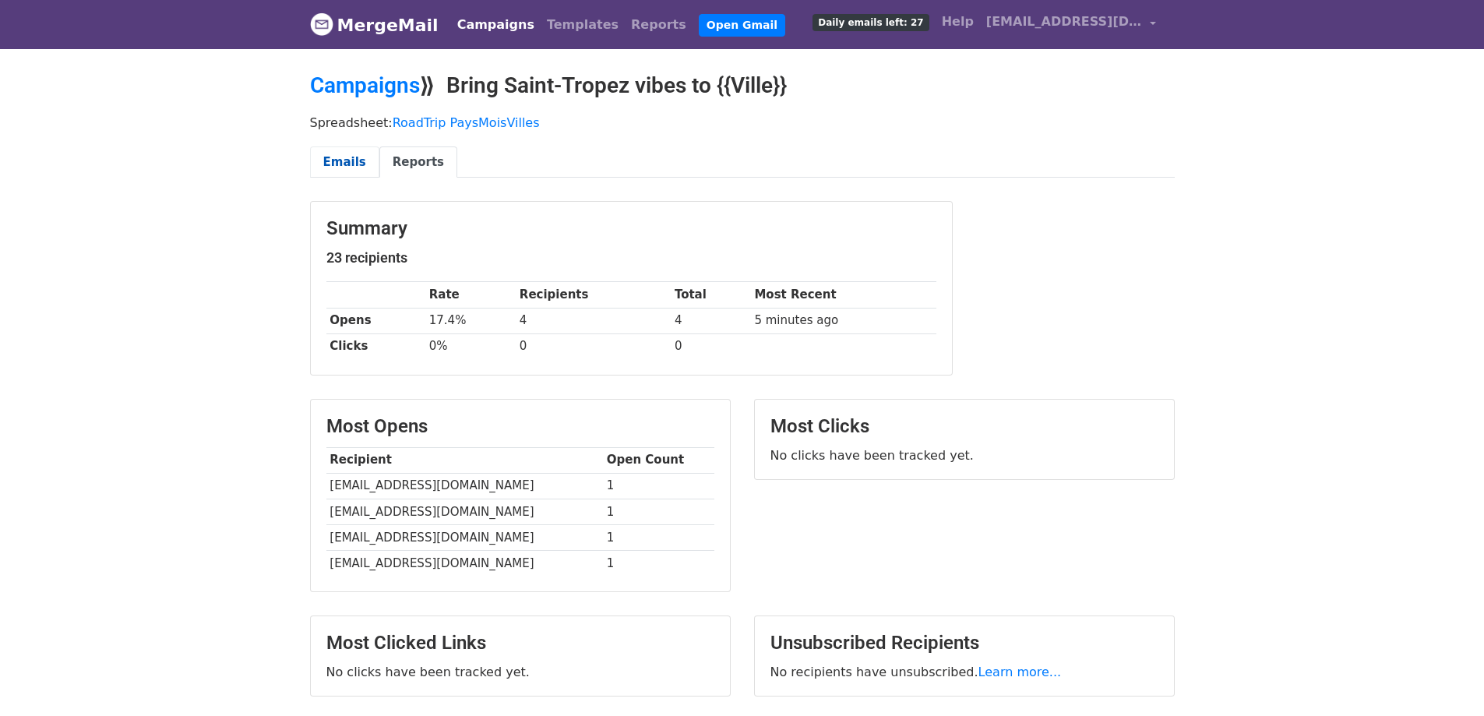
click at [347, 155] on link "Emails" at bounding box center [344, 162] width 69 height 32
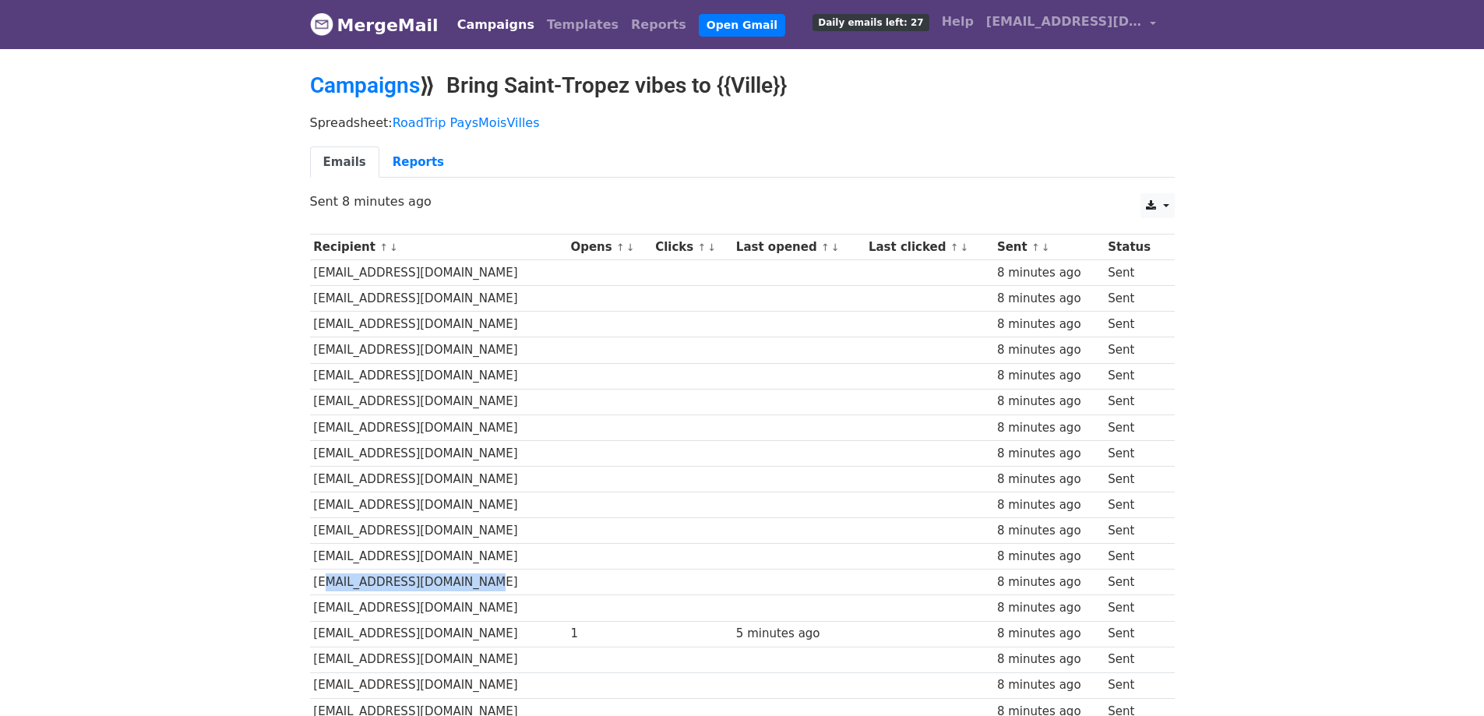
drag, startPoint x: 447, startPoint y: 586, endPoint x: 315, endPoint y: 582, distance: 131.7
click at [315, 582] on td "info@livingroomjozi.co.za" at bounding box center [438, 582] width 257 height 26
click at [491, 157] on ul "Emails Reports" at bounding box center [742, 162] width 865 height 32
click at [396, 160] on link "Reports" at bounding box center [418, 162] width 78 height 32
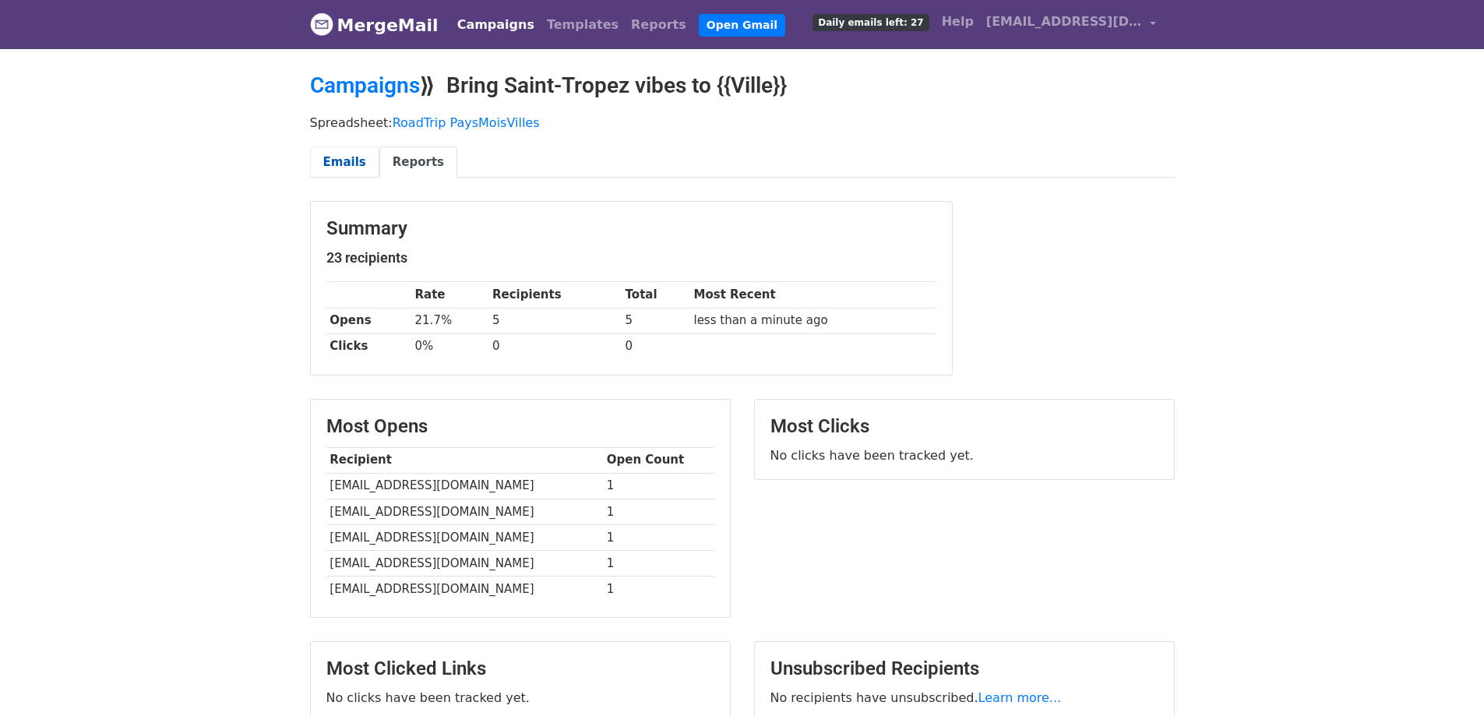
drag, startPoint x: 0, startPoint y: 0, endPoint x: 349, endPoint y: 160, distance: 384.1
click at [349, 160] on link "Emails" at bounding box center [344, 162] width 69 height 32
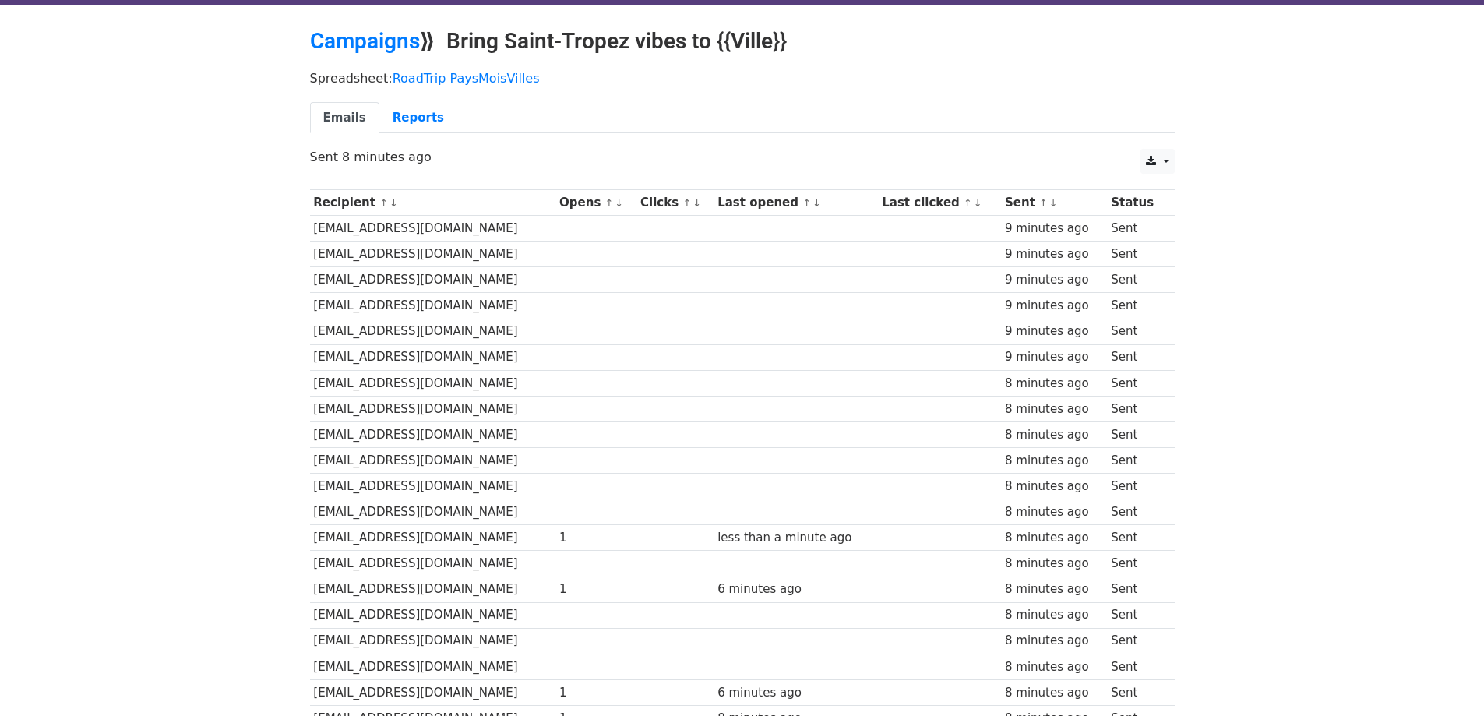
scroll to position [44, 0]
